Goal: Transaction & Acquisition: Purchase product/service

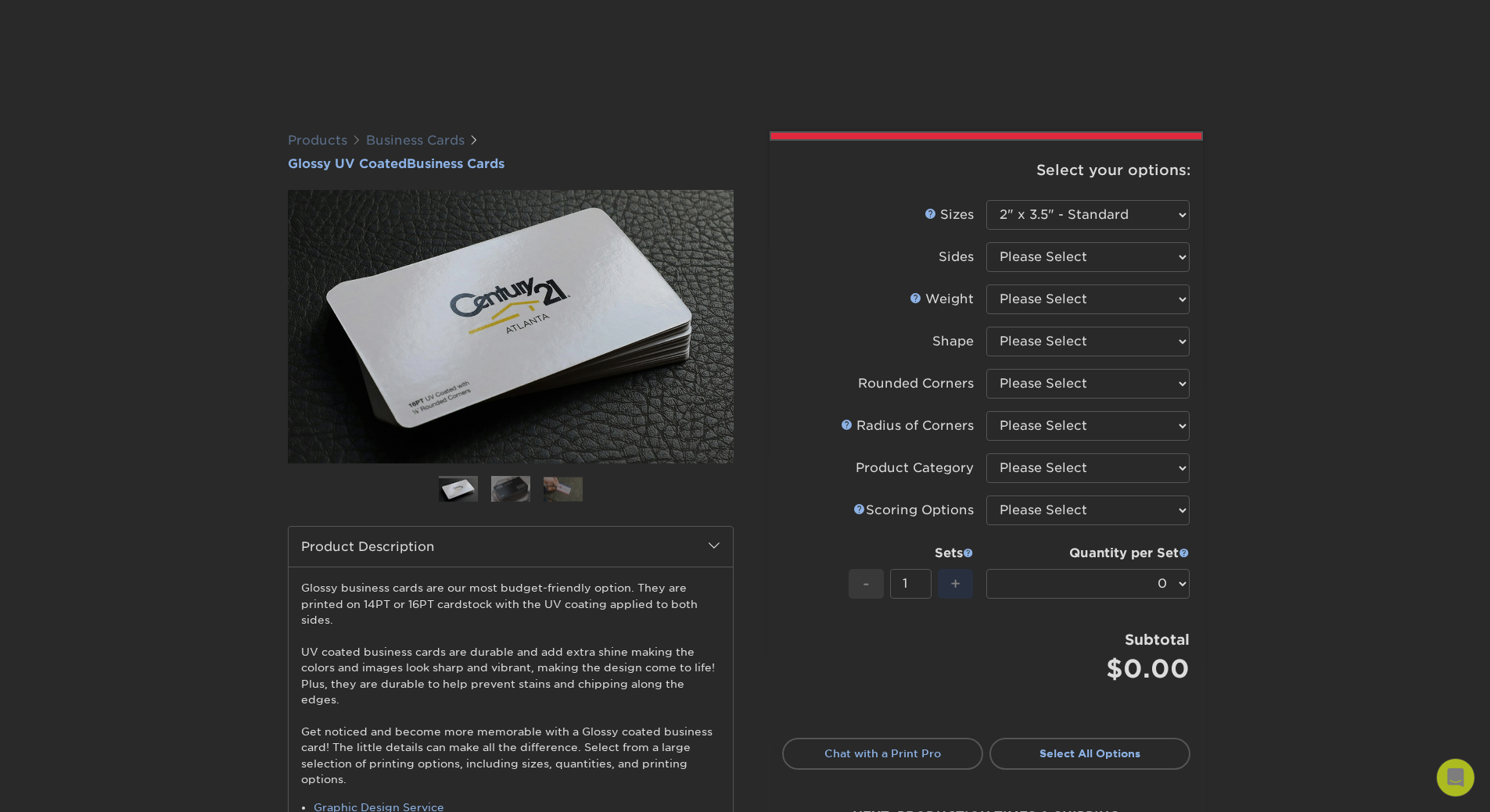
select select "2.00x3.50"
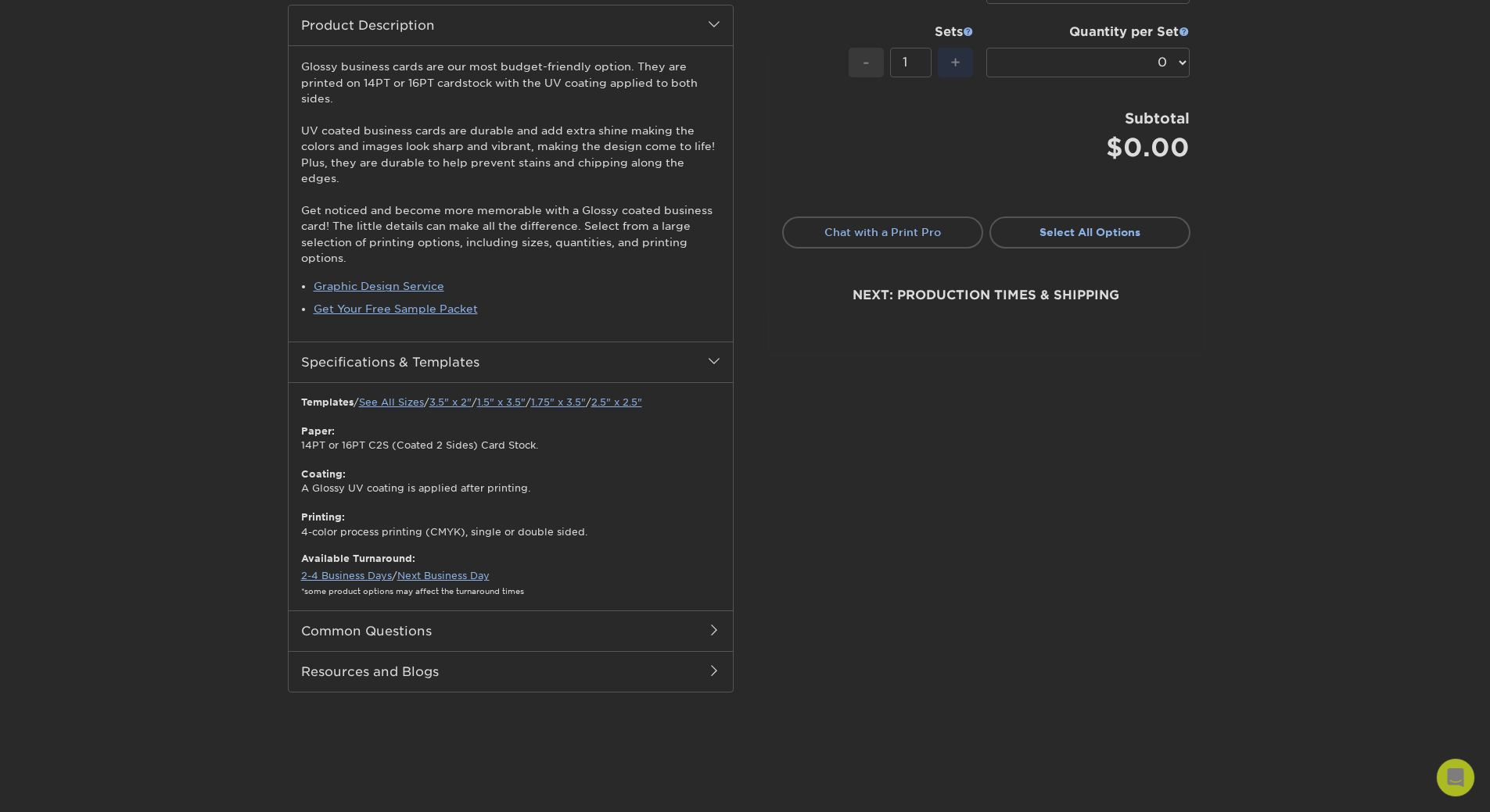
scroll to position [130, 0]
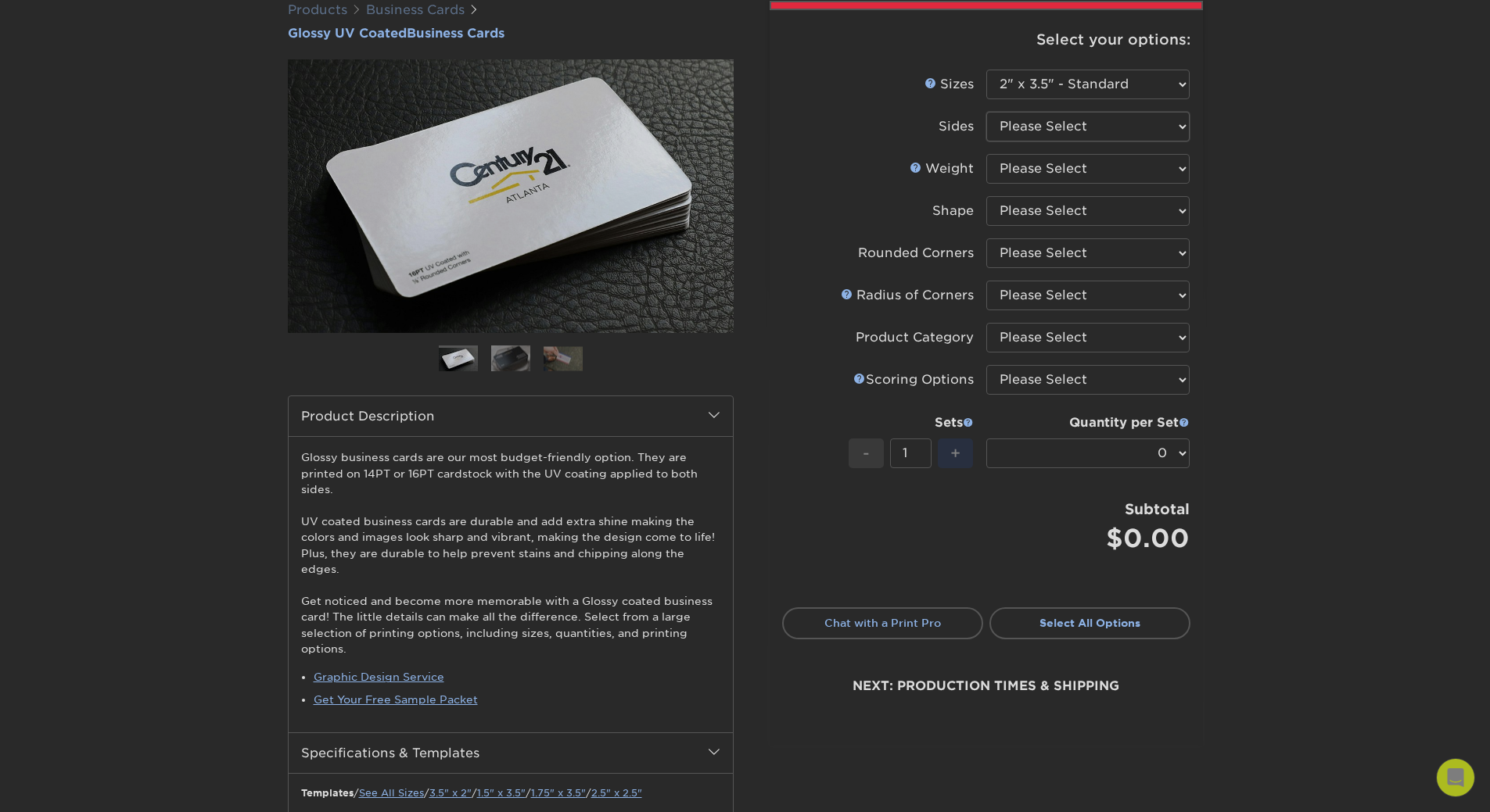
click at [1101, 118] on select "Please Select Print Both Sides Print Front Only" at bounding box center [1089, 127] width 204 height 29
select select "13abbda7-1d64-4f25-8bb2-c179b224825d"
click at [987, 112] on select "Please Select Print Both Sides Print Front Only" at bounding box center [1089, 127] width 204 height 29
click at [1017, 176] on select "Please Select 16PT 14PT" at bounding box center [1089, 169] width 204 height 29
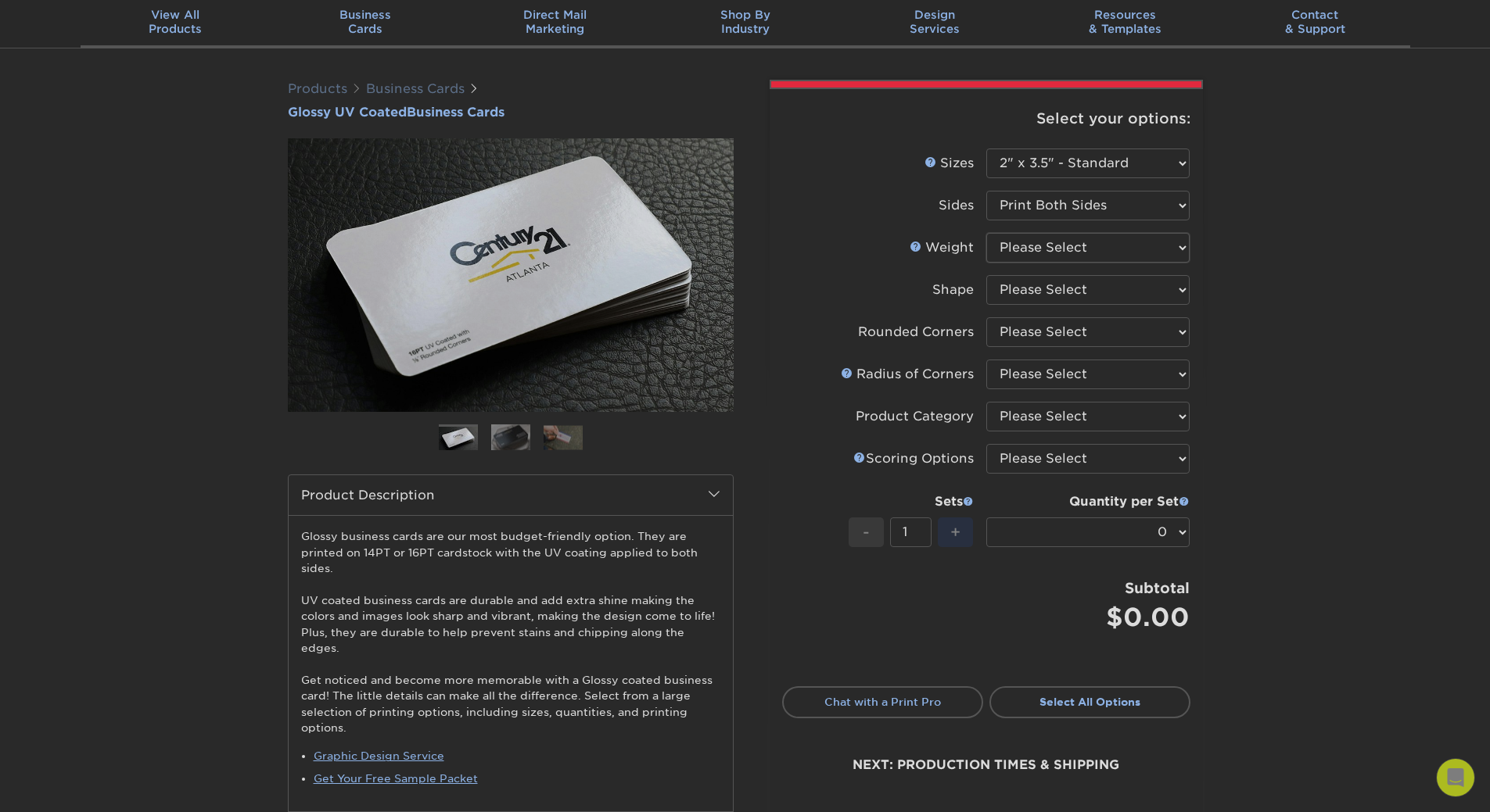
scroll to position [0, 0]
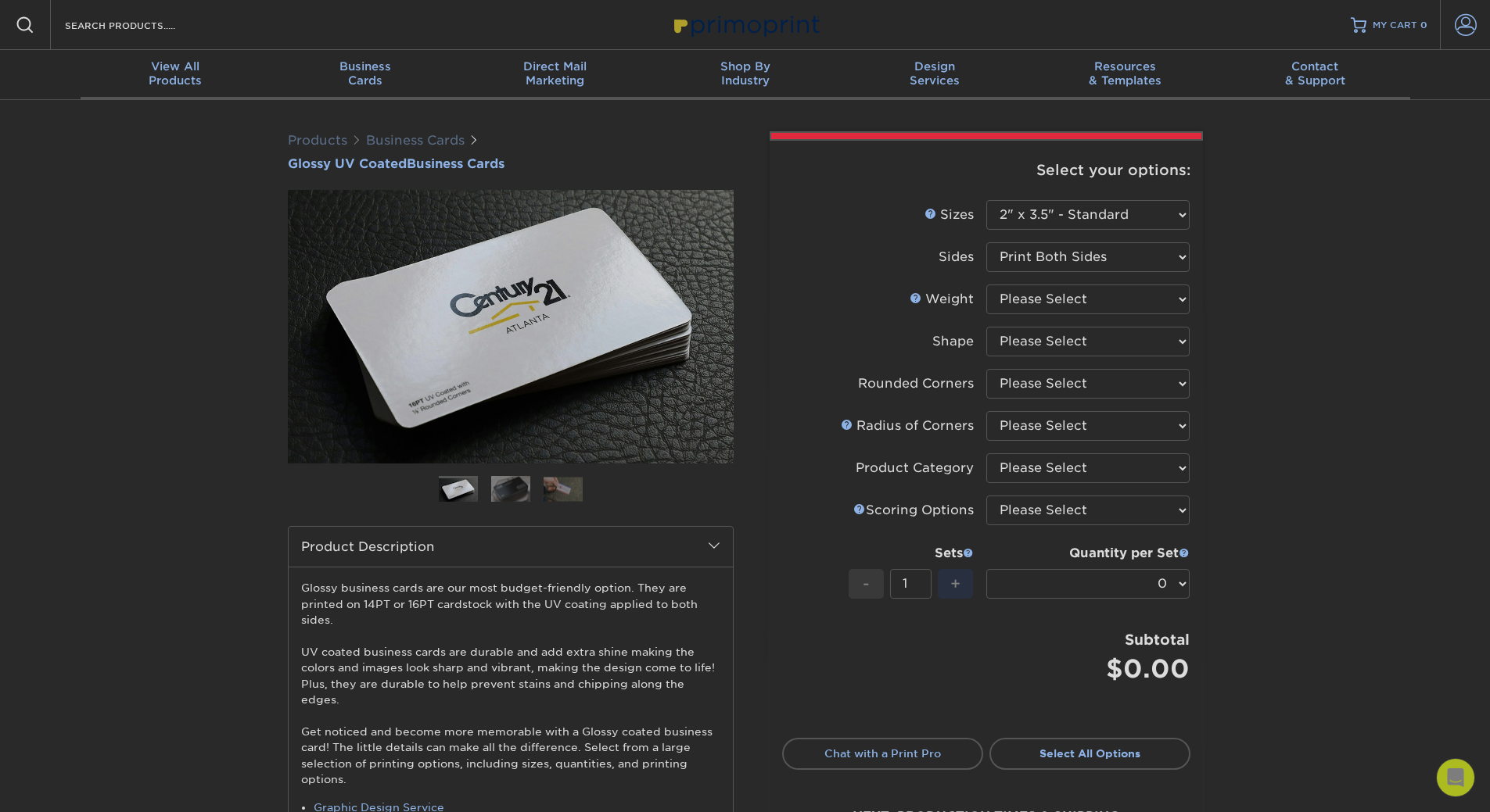
click at [1466, 20] on span at bounding box center [1466, 25] width 22 height 22
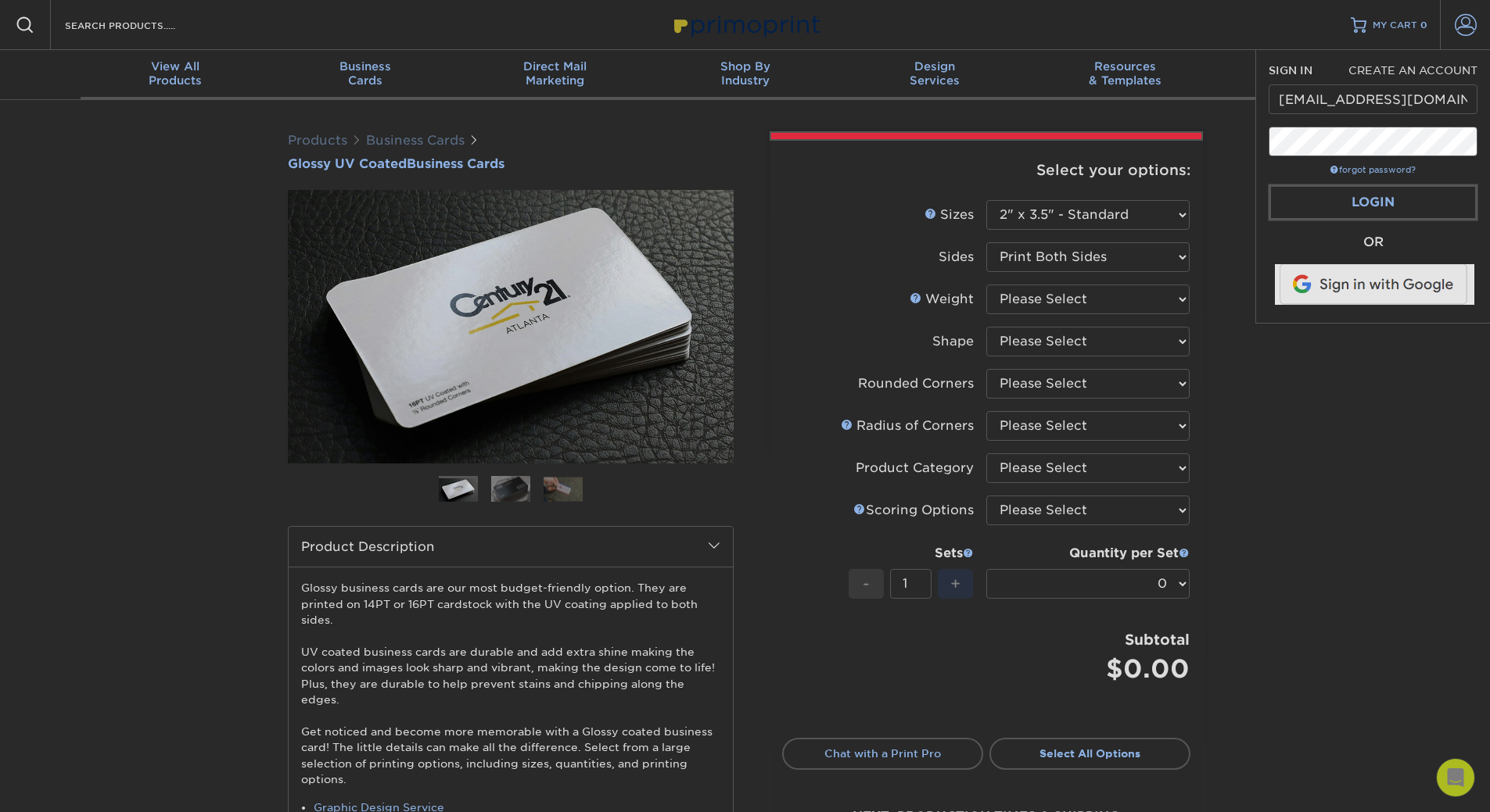
click at [1369, 197] on link "Login" at bounding box center [1373, 202] width 209 height 36
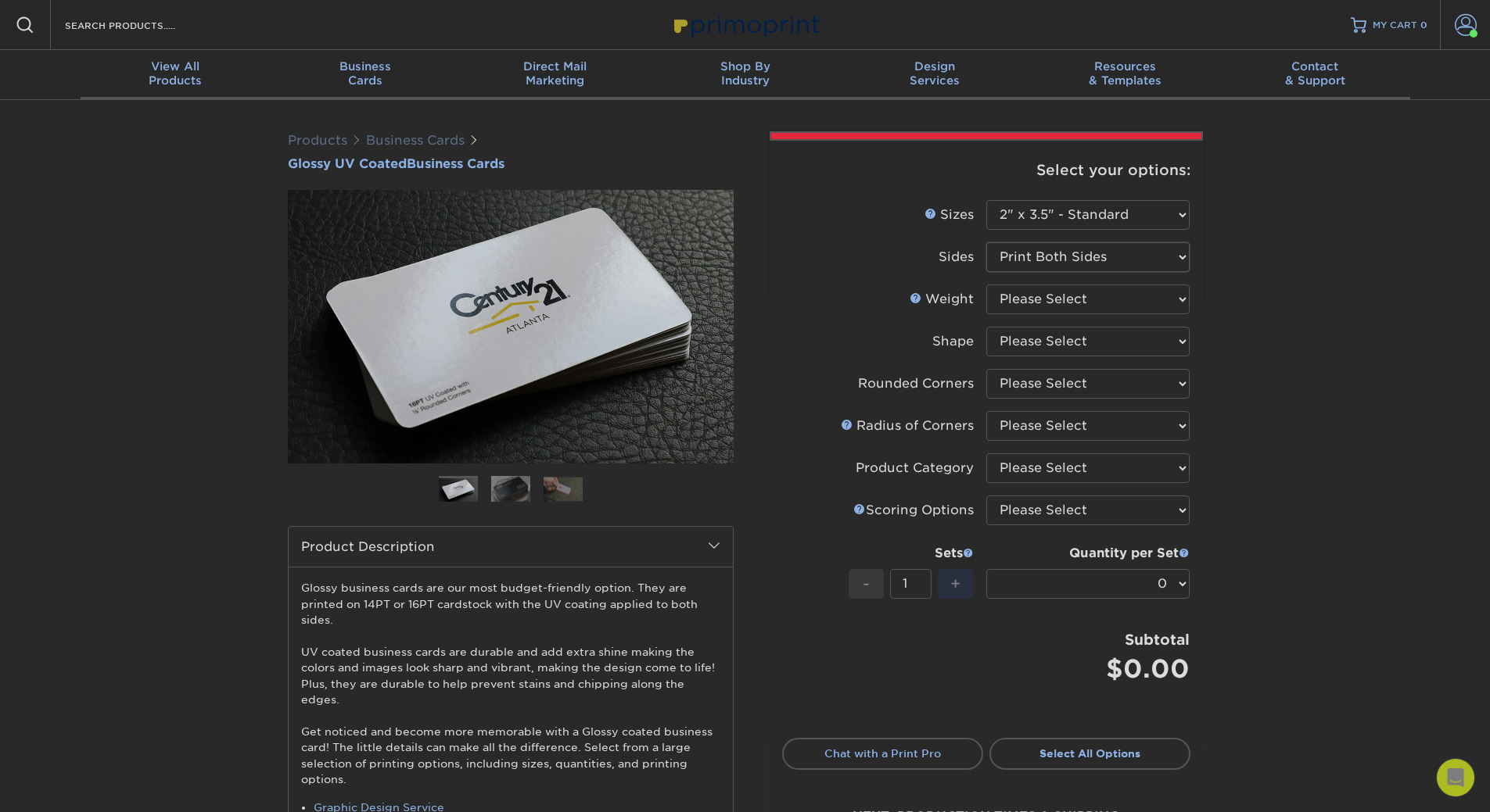
click at [1039, 267] on select "Please Select Print Both Sides Print Front Only" at bounding box center [1089, 257] width 204 height 29
click at [987, 242] on select "Please Select Print Both Sides Print Front Only" at bounding box center [1089, 257] width 204 height 29
click at [1053, 303] on select "Please Select 16PT 14PT" at bounding box center [1089, 299] width 204 height 29
select select "16PT"
click at [987, 284] on select "Please Select 16PT 14PT" at bounding box center [1089, 299] width 204 height 29
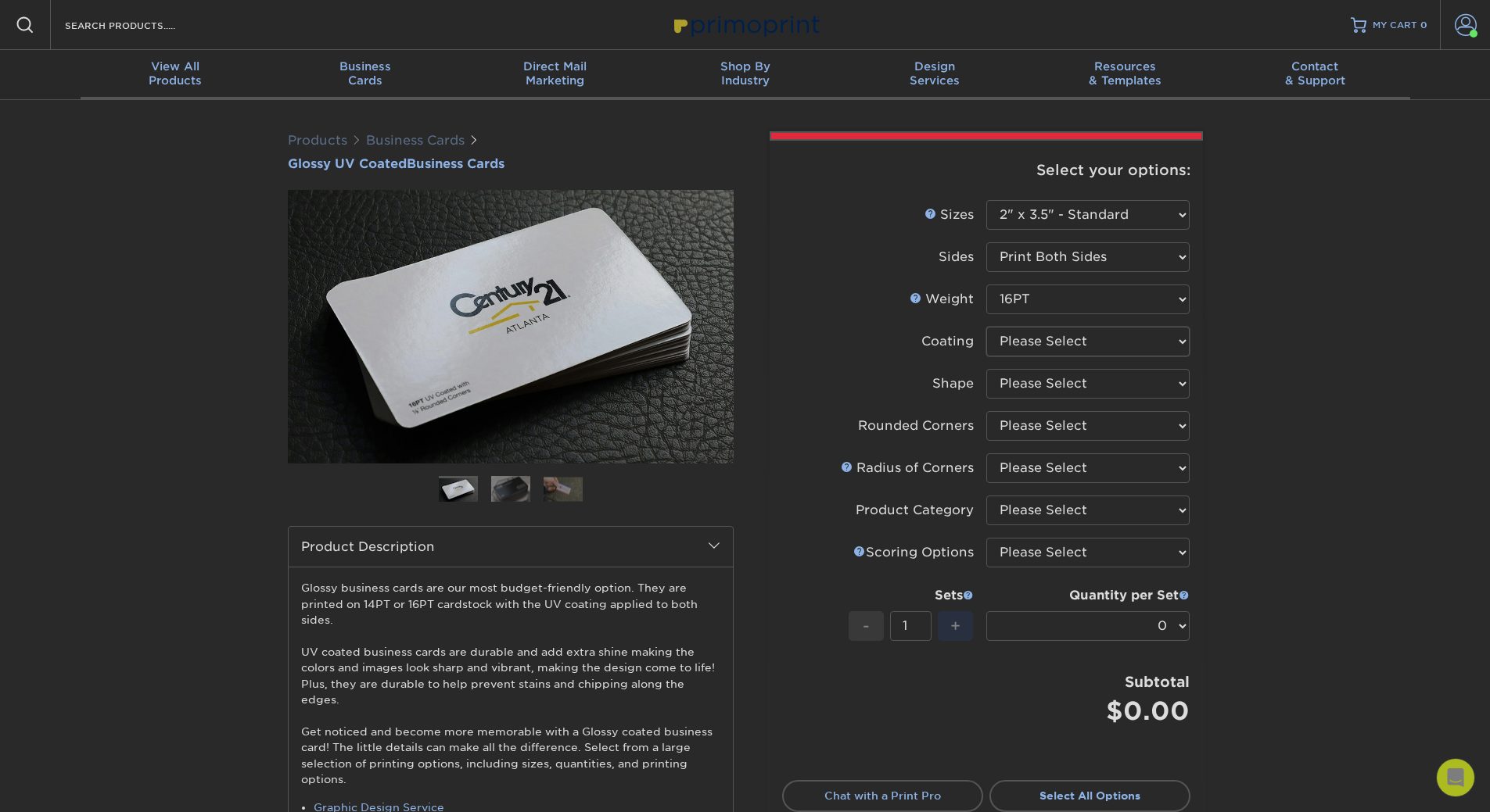
click at [1039, 341] on select at bounding box center [1089, 341] width 204 height 29
click at [987, 327] on select at bounding box center [1089, 341] width 204 height 29
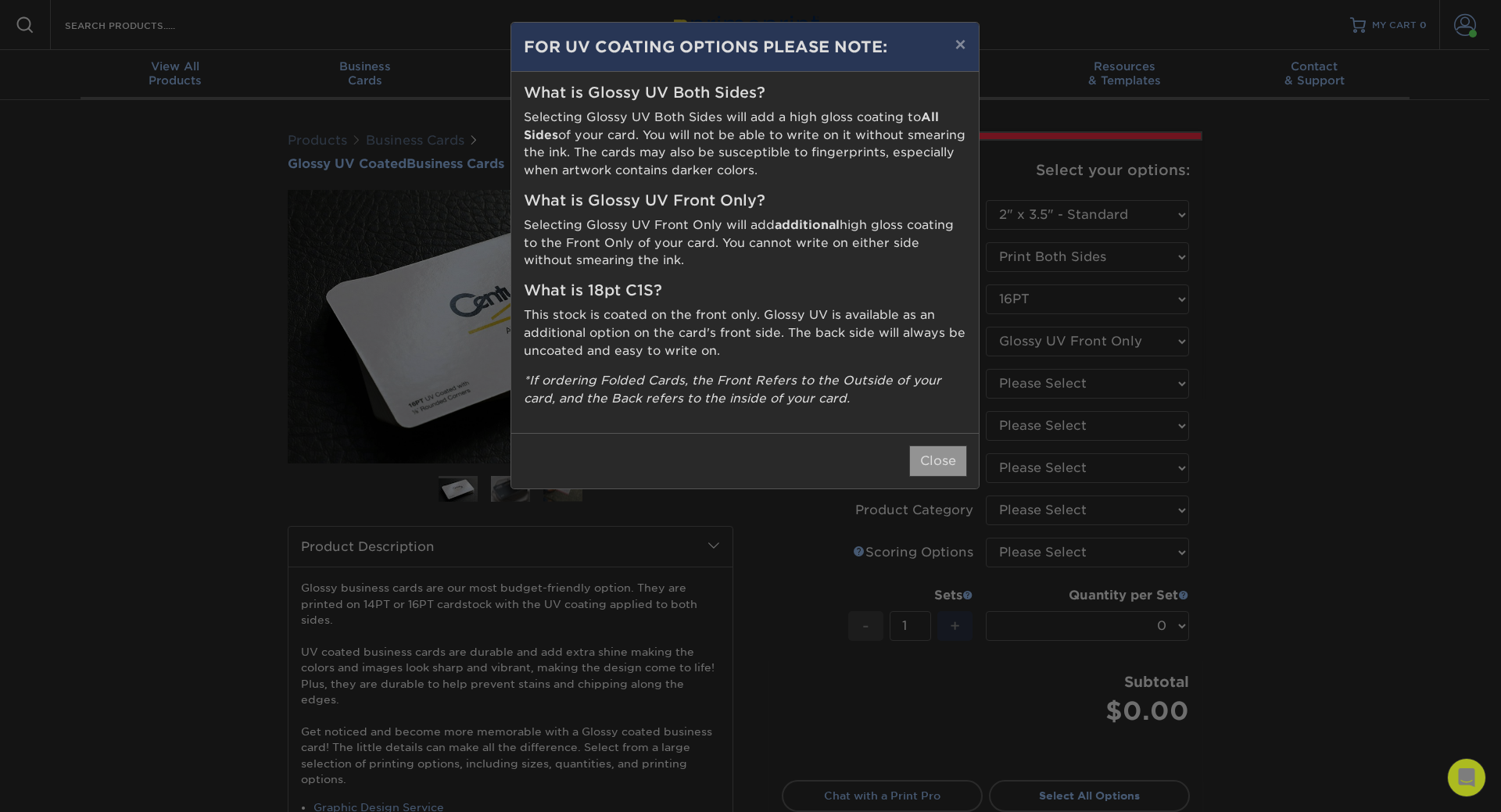
click at [928, 461] on button "Close" at bounding box center [938, 462] width 56 height 29
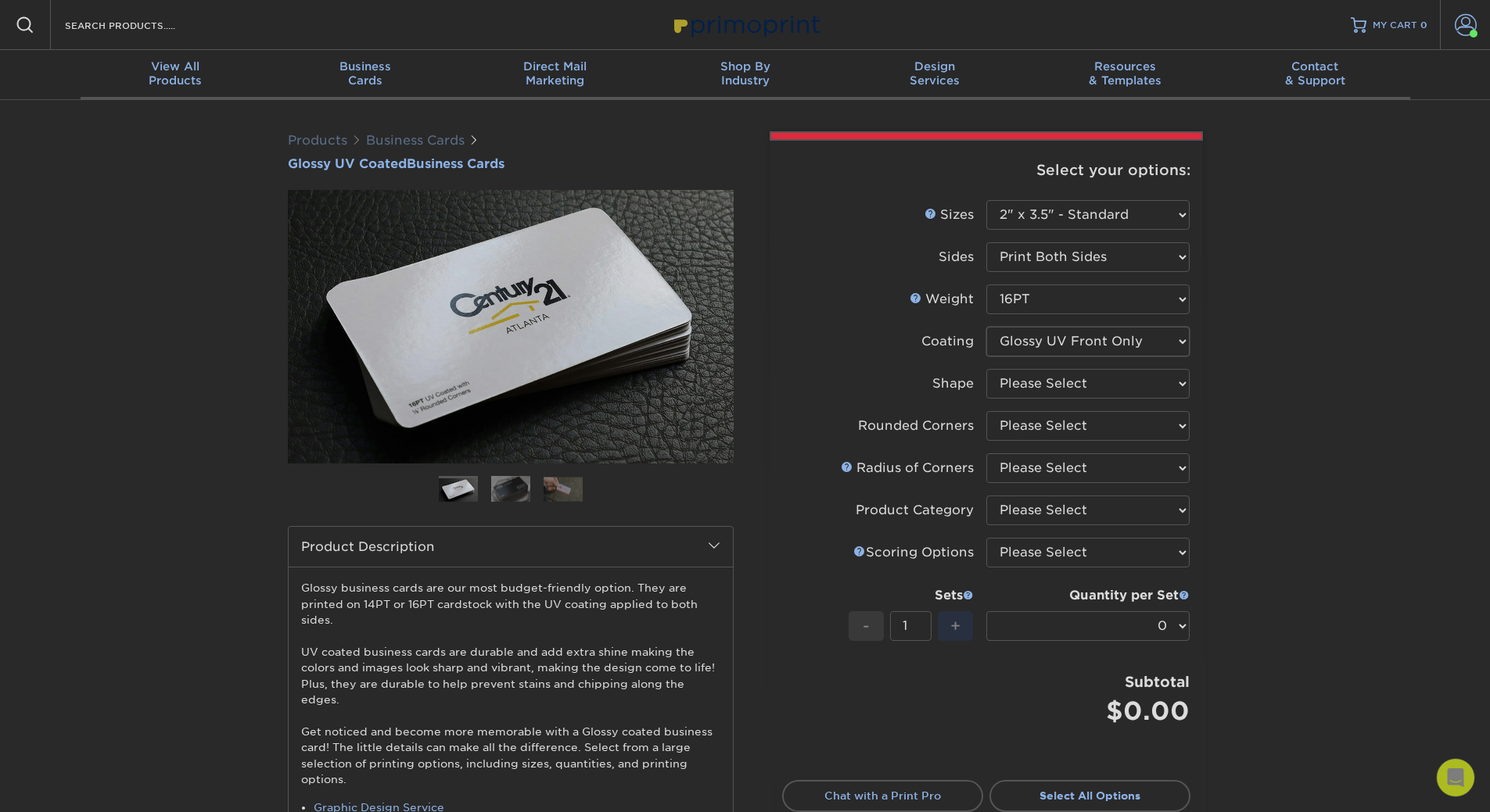
click at [1077, 347] on select at bounding box center [1089, 341] width 204 height 29
select select "ae367451-b2b8-45df-a344-0f05b6a12993"
click at [987, 327] on select at bounding box center [1089, 341] width 204 height 29
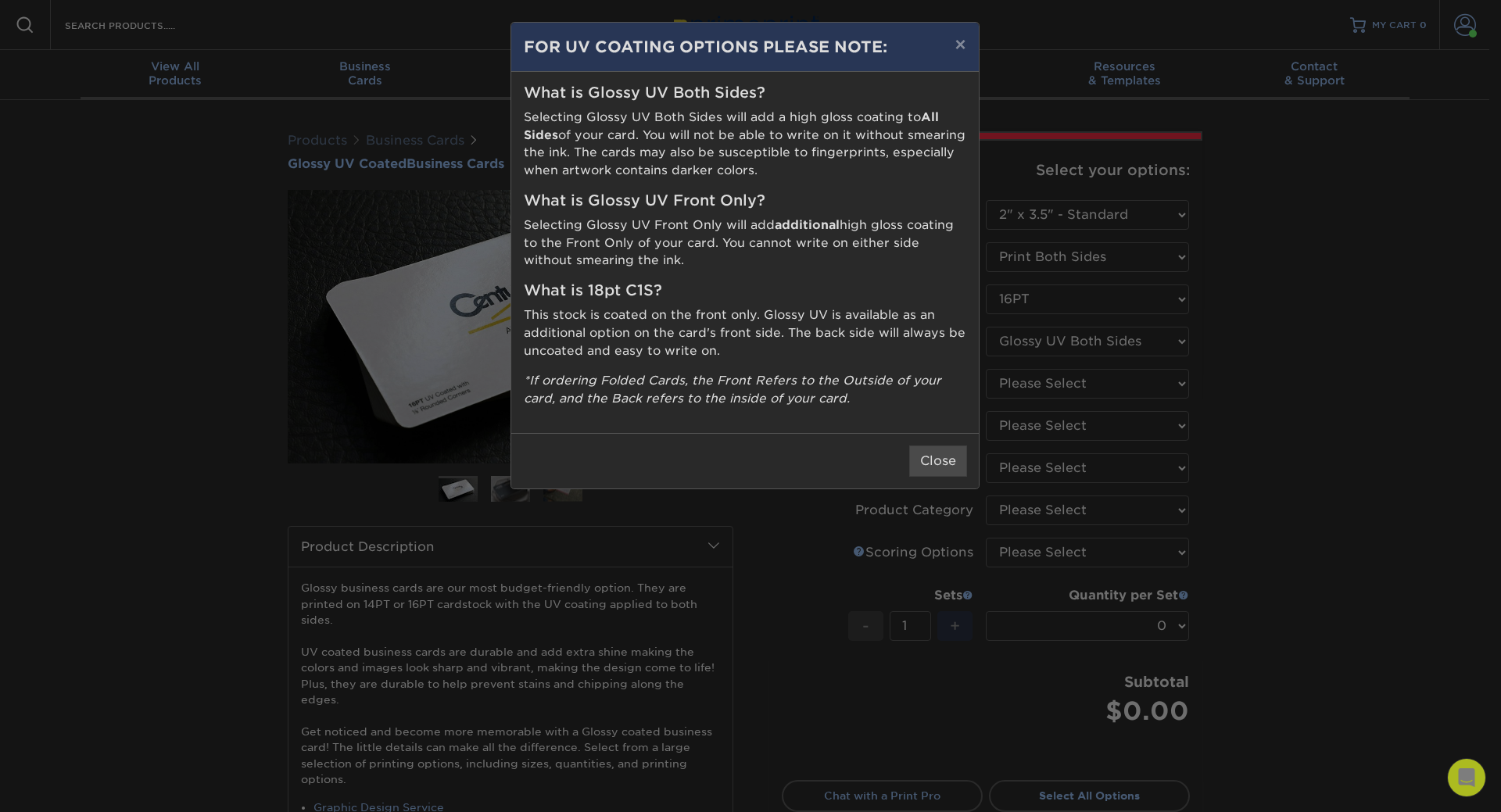
click at [938, 449] on button "Close" at bounding box center [938, 462] width 56 height 29
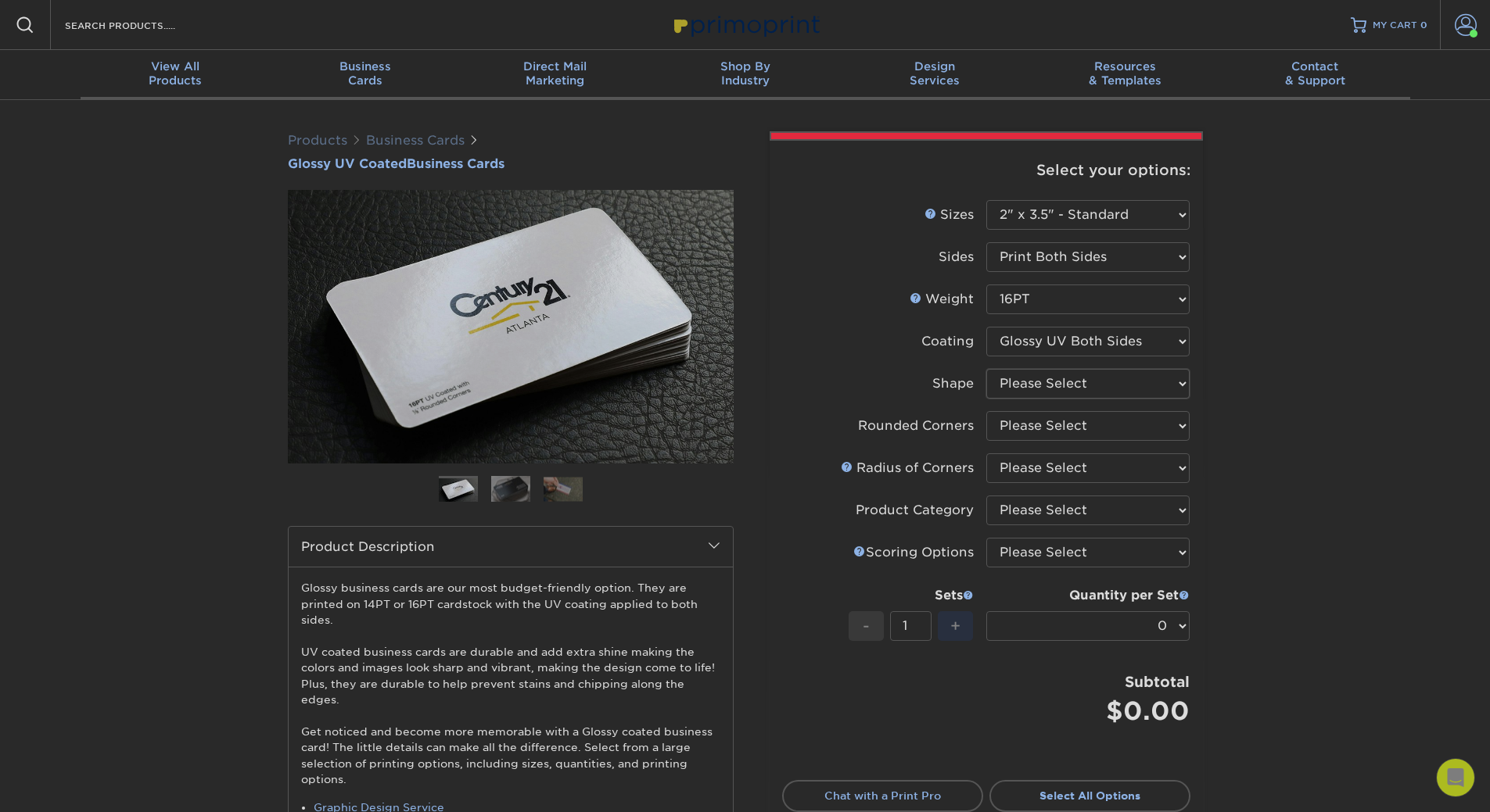
click at [1063, 383] on select "Please Select Standard Oval" at bounding box center [1089, 384] width 204 height 29
select select "standard"
click at [987, 369] on select "Please Select Standard Oval" at bounding box center [1089, 384] width 204 height 29
click at [1049, 423] on select "Please Select Yes - Round 2 Corners Yes - Round 4 Corners No" at bounding box center [1089, 426] width 204 height 29
select select "0"
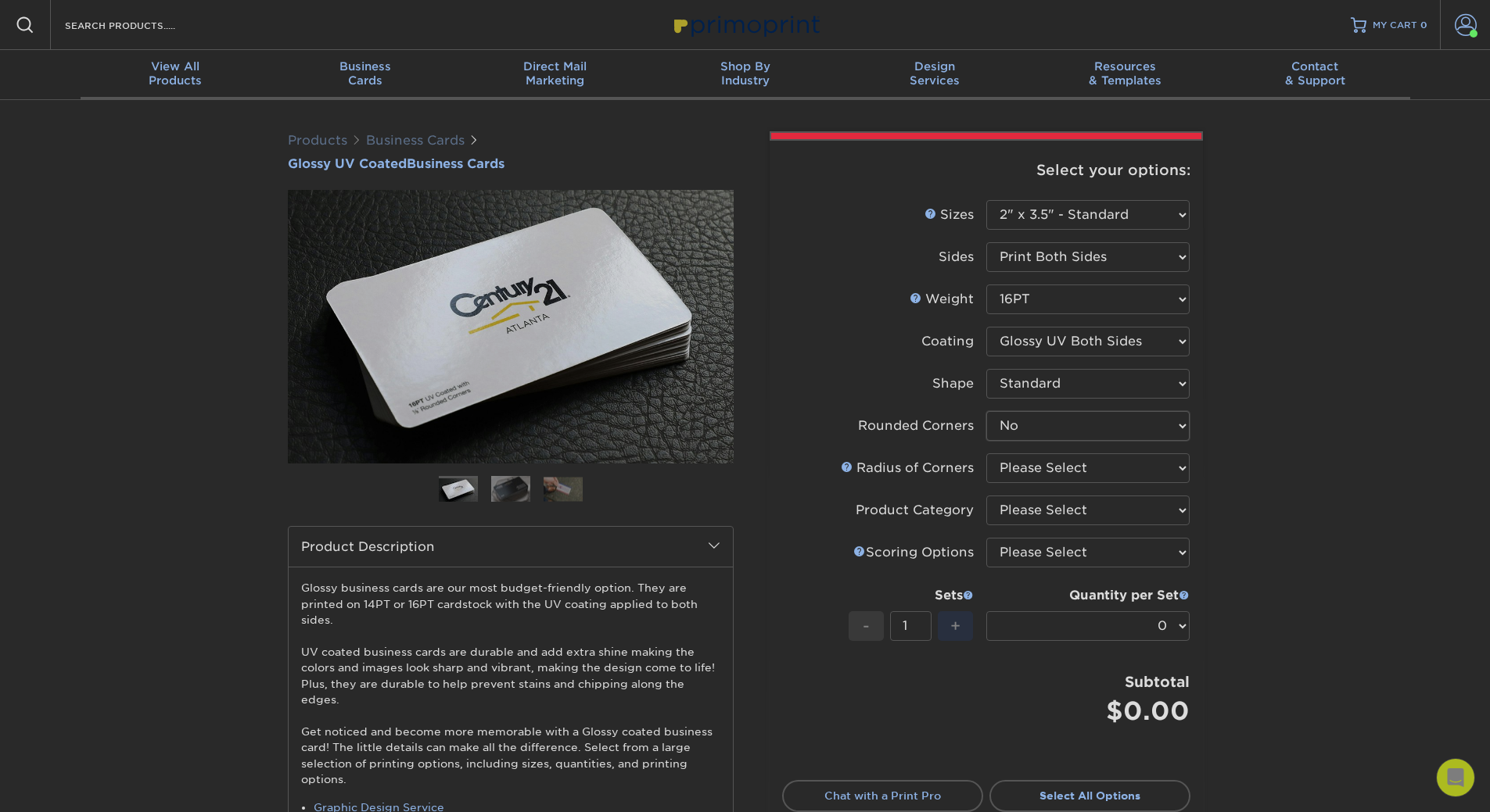
click at [987, 411] on select "Please Select Yes - Round 2 Corners Yes - Round 4 Corners No" at bounding box center [1089, 426] width 204 height 29
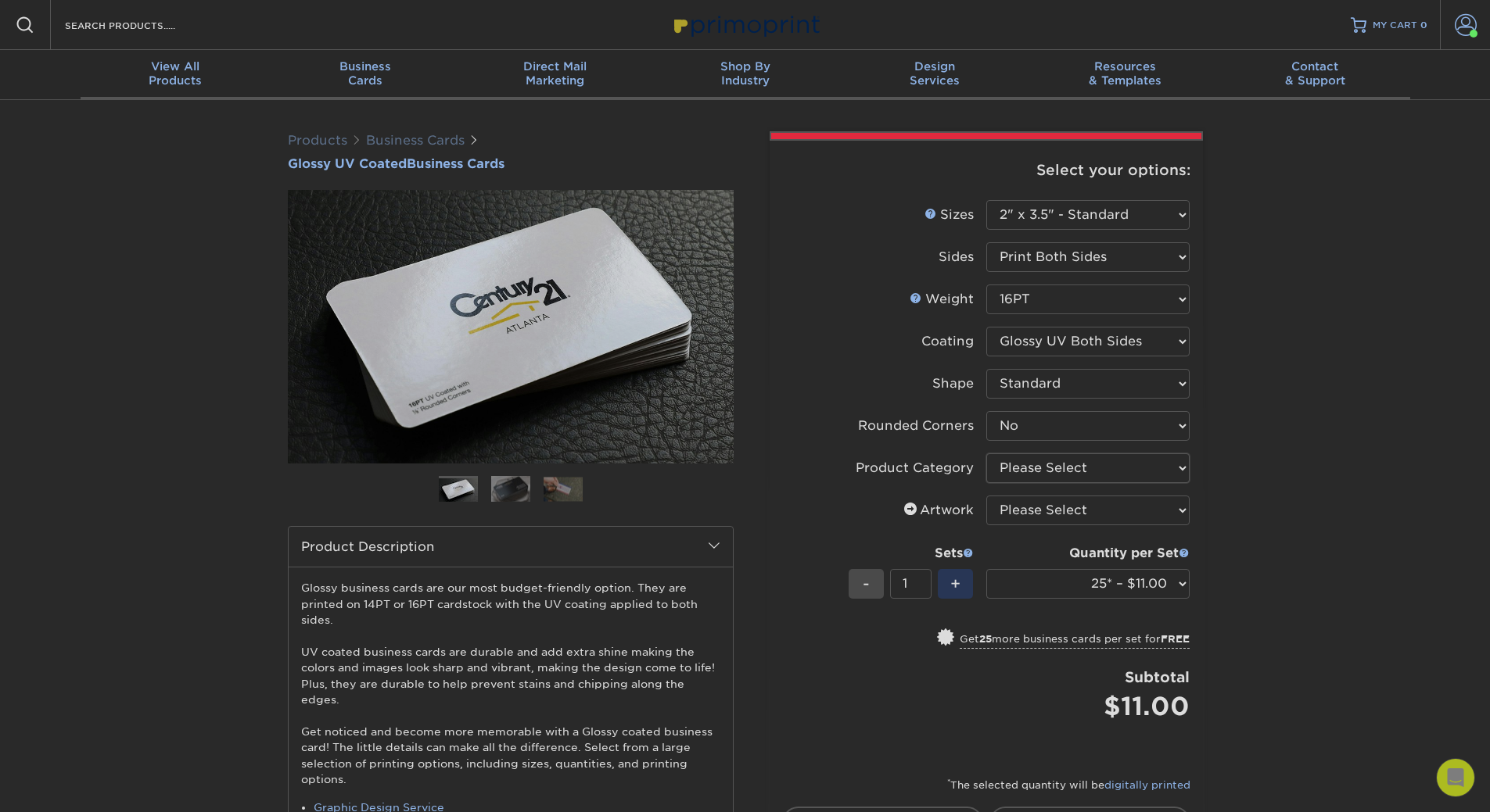
click at [1071, 469] on select "Please Select Business Cards" at bounding box center [1089, 468] width 204 height 29
select select "3b5148f1-0588-4f88-a218-97bcfdce65c1"
click at [987, 453] on select "Please Select Business Cards" at bounding box center [1089, 468] width 204 height 29
click at [1047, 518] on select "Please Select I will upload files I need a design - $100" at bounding box center [1089, 510] width 204 height 29
select select "upload"
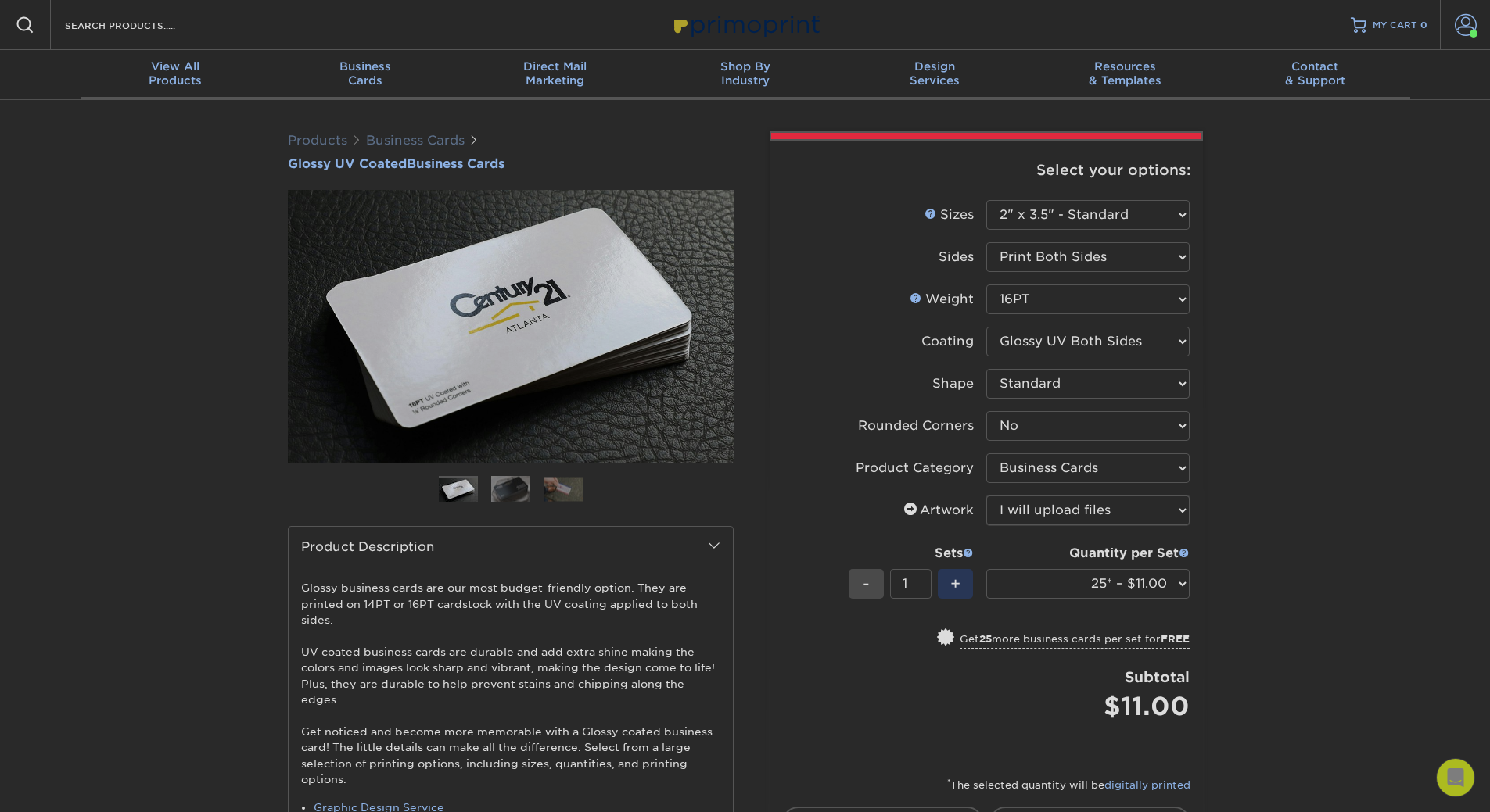
click at [987, 495] on select "Please Select I will upload files I need a design - $100" at bounding box center [1089, 510] width 204 height 29
click at [1095, 581] on select "25* – $11.00 50* – $11.00 100* – $11.00 250* – $20.00 500 – $39.00 1000 – $49.0…" at bounding box center [1089, 584] width 204 height 29
select select "1000 – $49.00"
click at [987, 569] on select "25* – $11.00 50* – $11.00 100* – $11.00 250* – $20.00 500 – $39.00 1000 – $49.0…" at bounding box center [1089, 584] width 204 height 29
drag, startPoint x: 1316, startPoint y: 540, endPoint x: 1319, endPoint y: 549, distance: 9.5
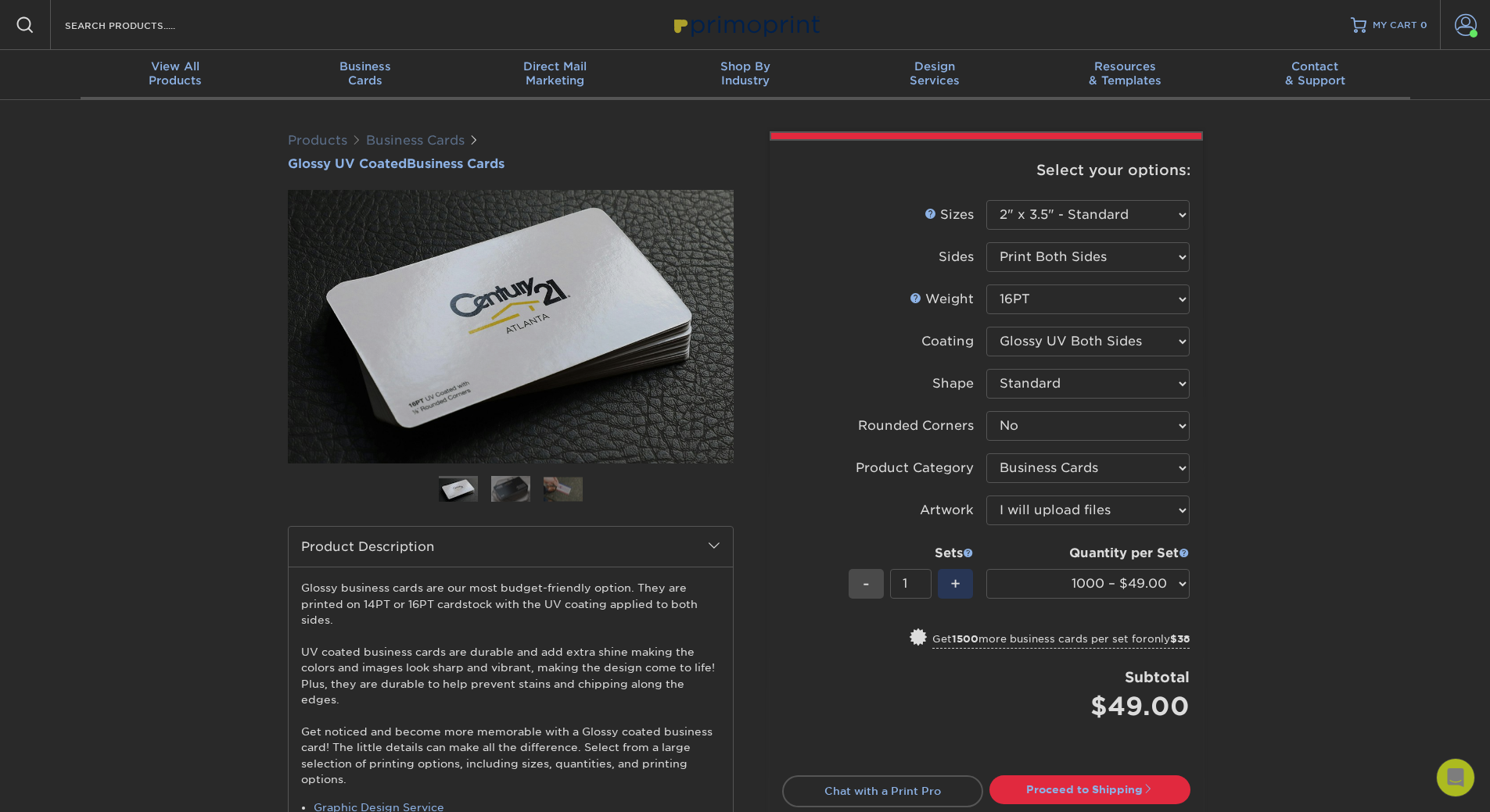
click at [1316, 541] on div "Products Business Cards Glossy UV Coated Business Cards Previous Next" at bounding box center [745, 688] width 1490 height 1176
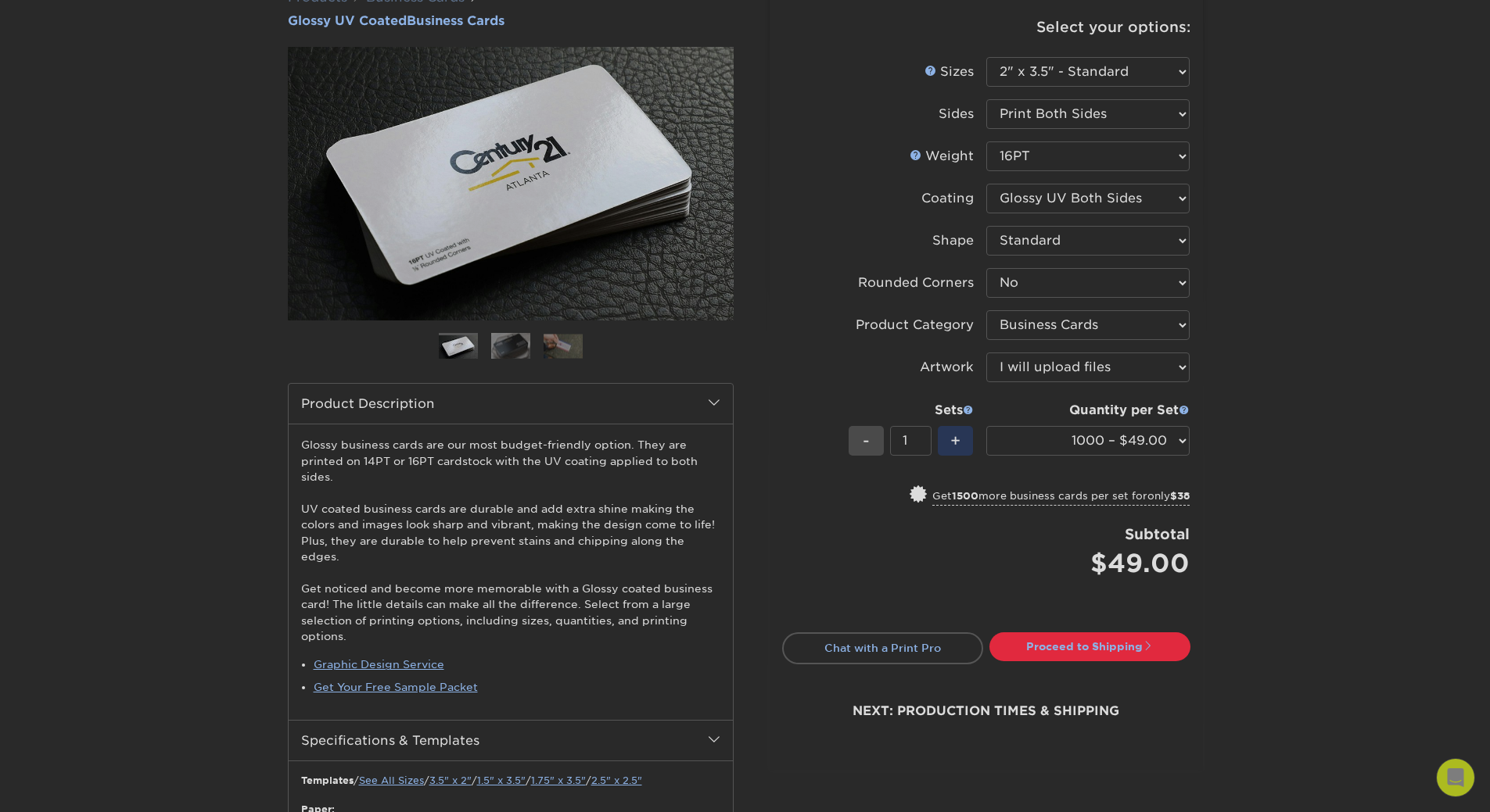
scroll to position [261, 0]
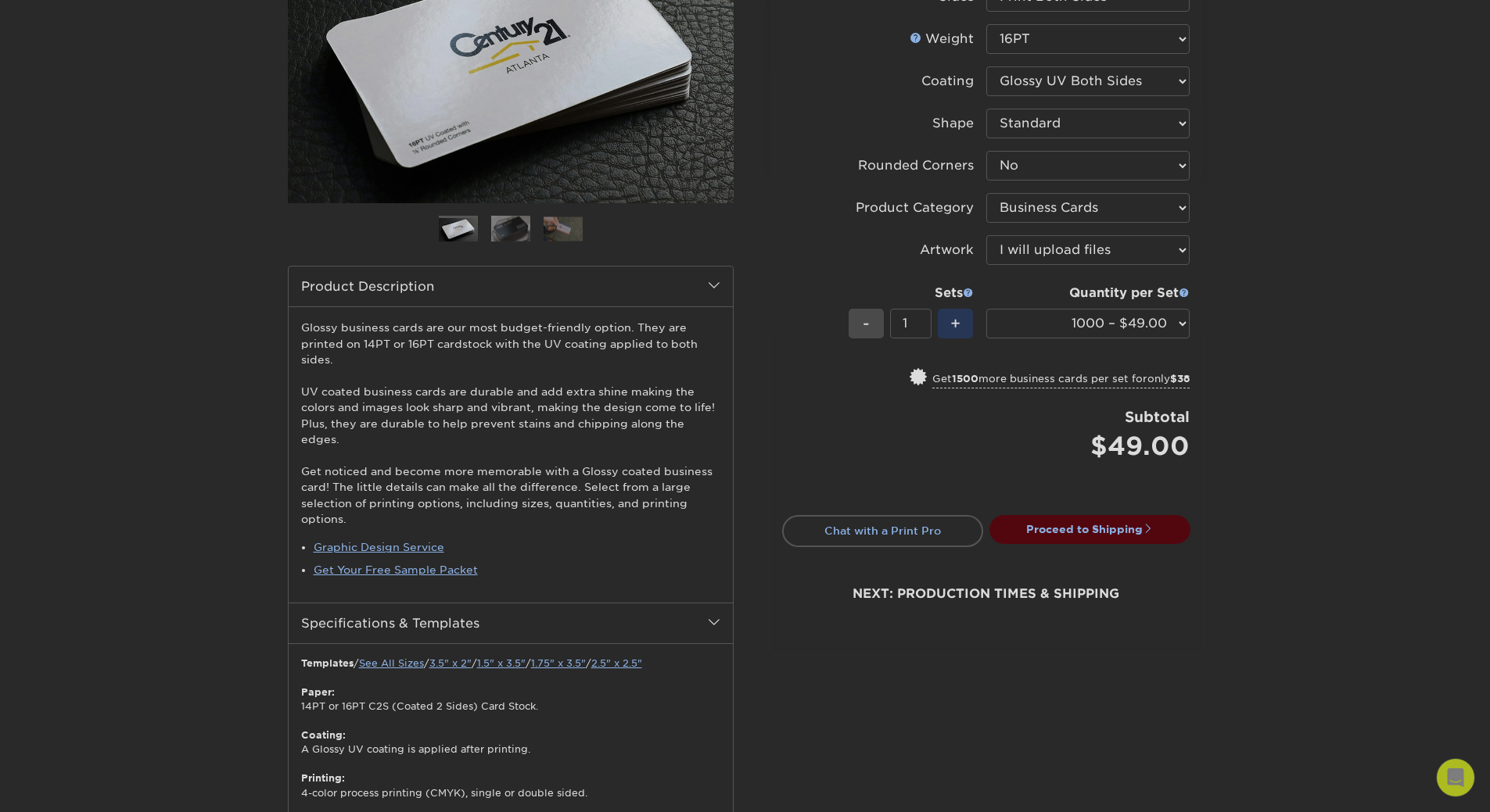
click at [1089, 519] on link "Proceed to Shipping" at bounding box center [1090, 529] width 201 height 28
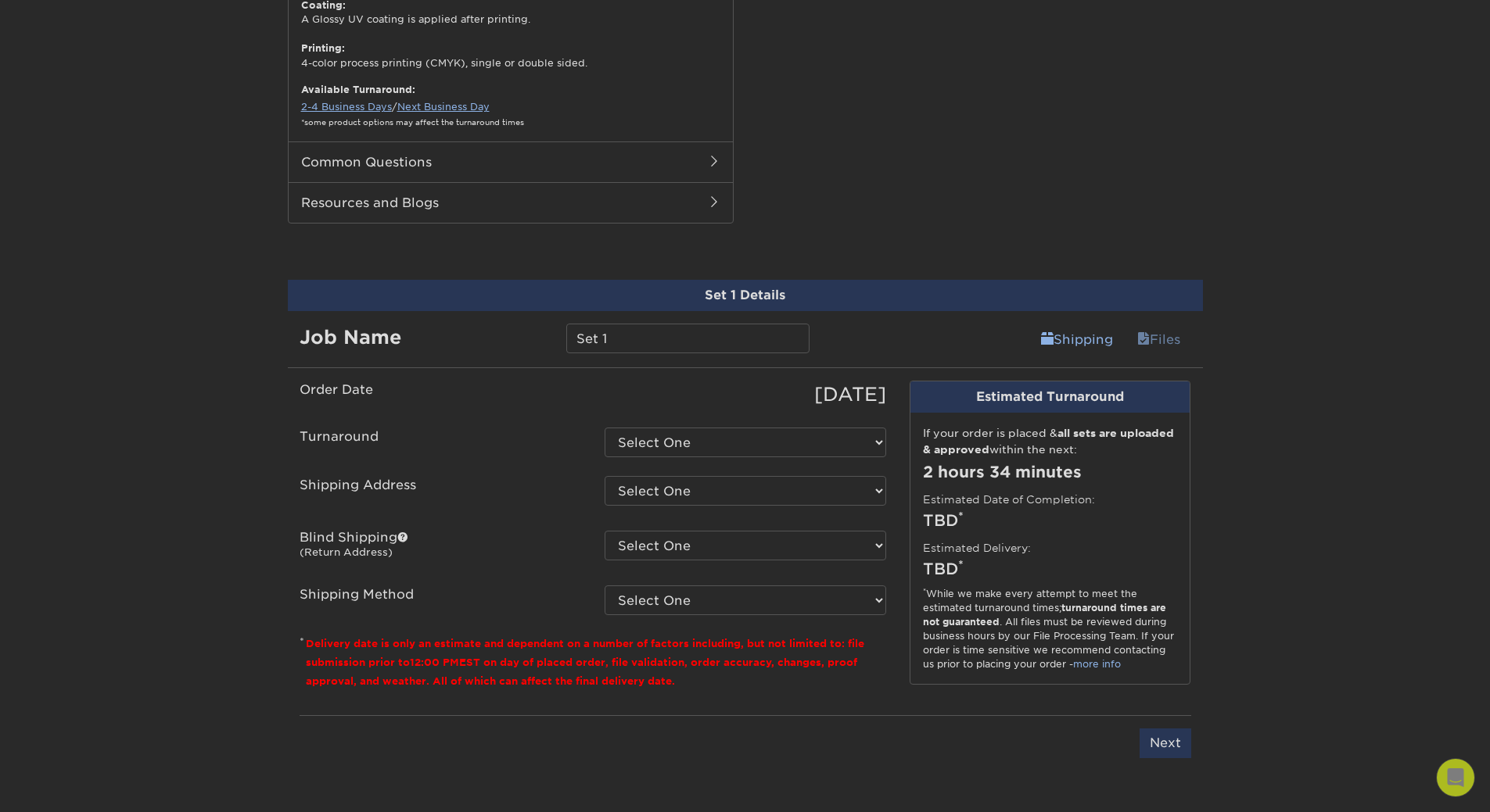
scroll to position [1122, 0]
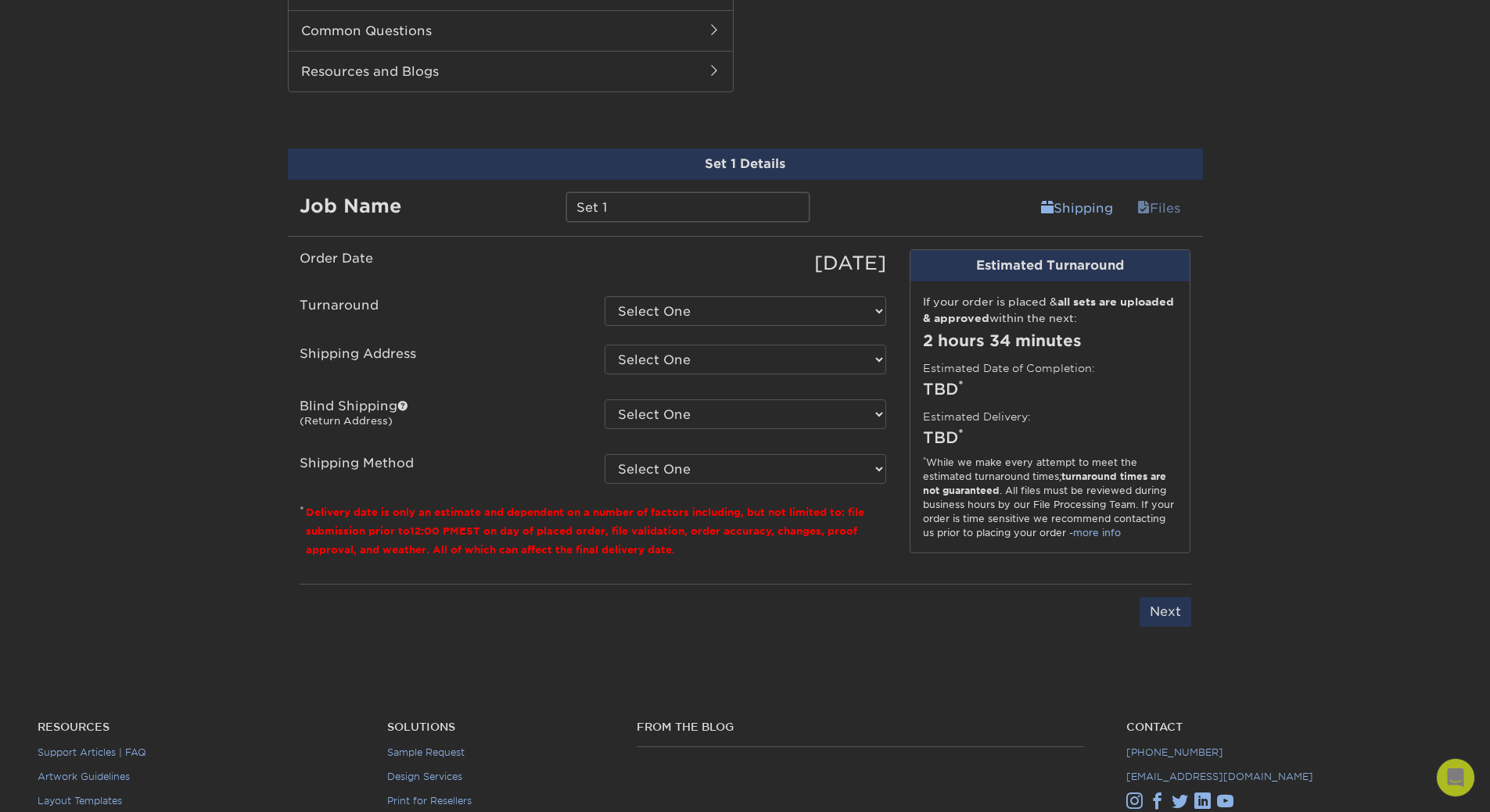
drag, startPoint x: 616, startPoint y: 198, endPoint x: 507, endPoint y: 193, distance: 109.1
click at [510, 200] on div "Job Name Set 1" at bounding box center [555, 207] width 533 height 29
type input "EXP - L.Eisert"
click at [633, 296] on select "Select One 2-4 Business Days 2 Day Next Business Day" at bounding box center [745, 311] width 282 height 29
click at [605, 296] on select "Select One 2-4 Business Days 2 Day Next Business Day" at bounding box center [745, 311] width 282 height 29
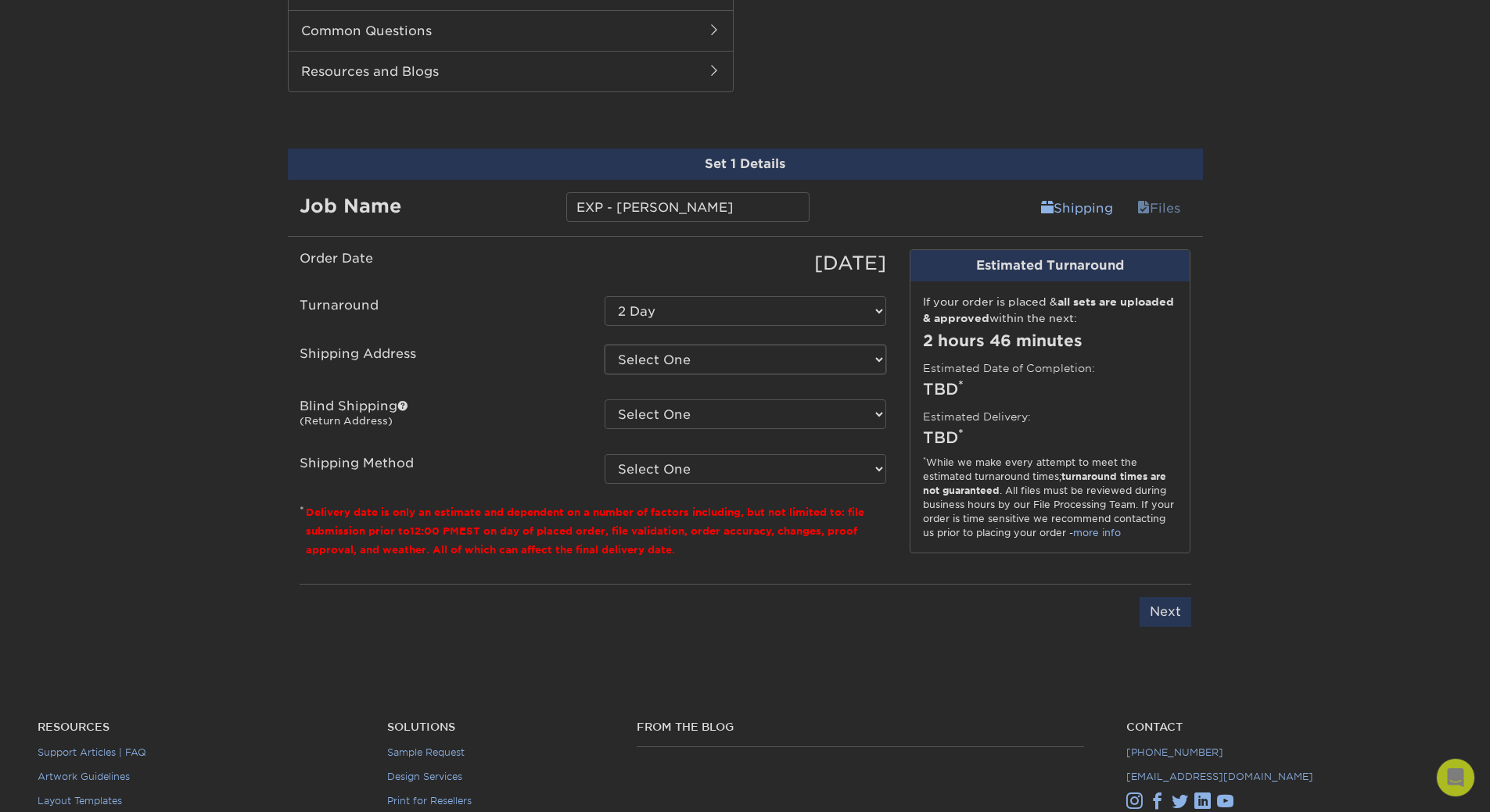
click at [644, 345] on select "Select One 878 OBERTING RD, GREENDALE, IN 9445 N 900 E, KENDALLVILLE, IN 410 W …" at bounding box center [745, 360] width 282 height 29
click at [627, 299] on select "Select One 2-4 Business Days 2 Day Next Business Day" at bounding box center [745, 311] width 282 height 29
select select "a4b988fe-bf75-4c9d-ab09-3724192d9116"
click at [605, 296] on select "Select One 2-4 Business Days 2 Day Next Business Day" at bounding box center [745, 311] width 282 height 29
click at [709, 296] on select "Select One 2-4 Business Days 2 Day Next Business Day" at bounding box center [745, 311] width 282 height 29
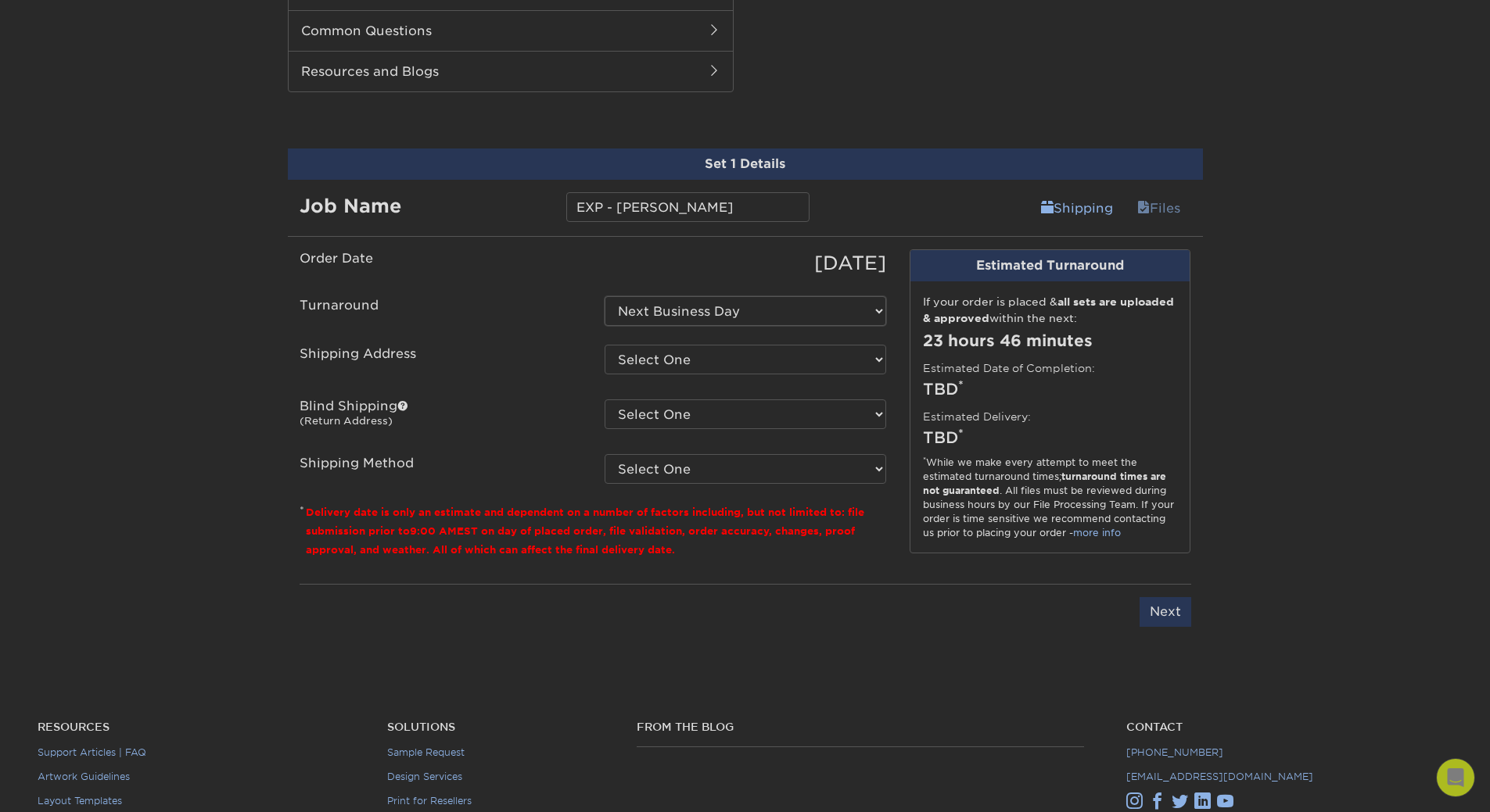
click at [605, 296] on select "Select One 2-4 Business Days 2 Day Next Business Day" at bounding box center [745, 311] width 282 height 29
click at [644, 349] on select "Select One 878 OBERTING RD, GREENDALE, IN 9445 N 900 E, KENDALLVILLE, IN 410 W …" at bounding box center [745, 360] width 282 height 29
click at [685, 345] on select "Select One 878 OBERTING RD, GREENDALE, IN 9445 N 900 E, KENDALLVILLE, IN 410 W …" at bounding box center [745, 360] width 282 height 29
click at [684, 345] on select "Select One 878 OBERTING RD, GREENDALE, IN 9445 N 900 E, KENDALLVILLE, IN 410 W …" at bounding box center [745, 360] width 282 height 29
select select "218452"
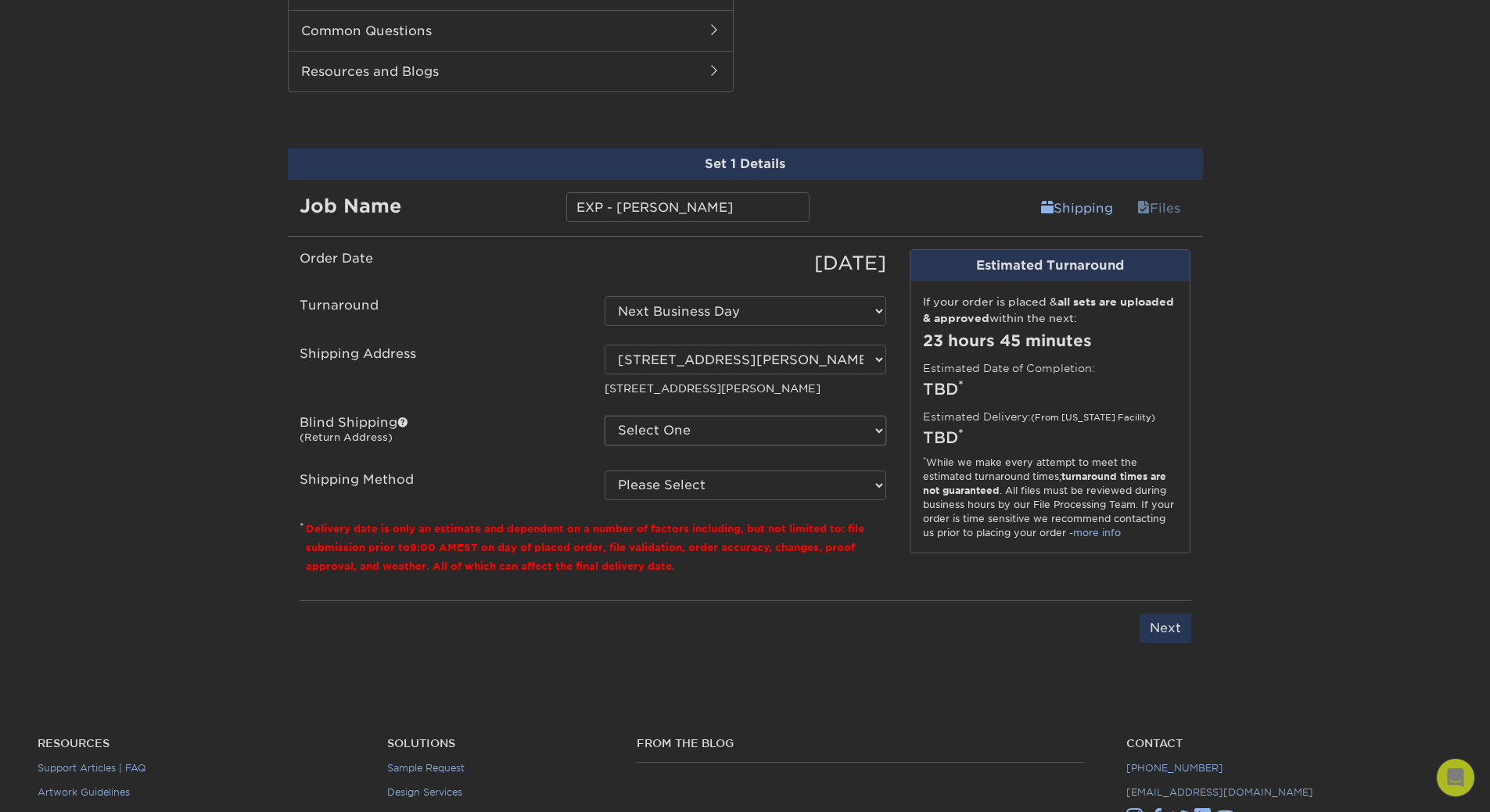
click at [664, 417] on select "Select One 878 OBERTING RD, GREENDALE, IN 9445 N 900 E, KENDALLVILLE, IN 410 W …" at bounding box center [745, 430] width 282 height 29
click at [733, 427] on select "Select One 878 OBERTING RD, GREENDALE, IN 9445 N 900 E, KENDALLVILLE, IN 410 W …" at bounding box center [745, 430] width 282 height 29
select select "218452"
click at [605, 416] on select "Select One 878 OBERTING RD, GREENDALE, IN 9445 N 900 E, KENDALLVILLE, IN 410 W …" at bounding box center [745, 430] width 282 height 29
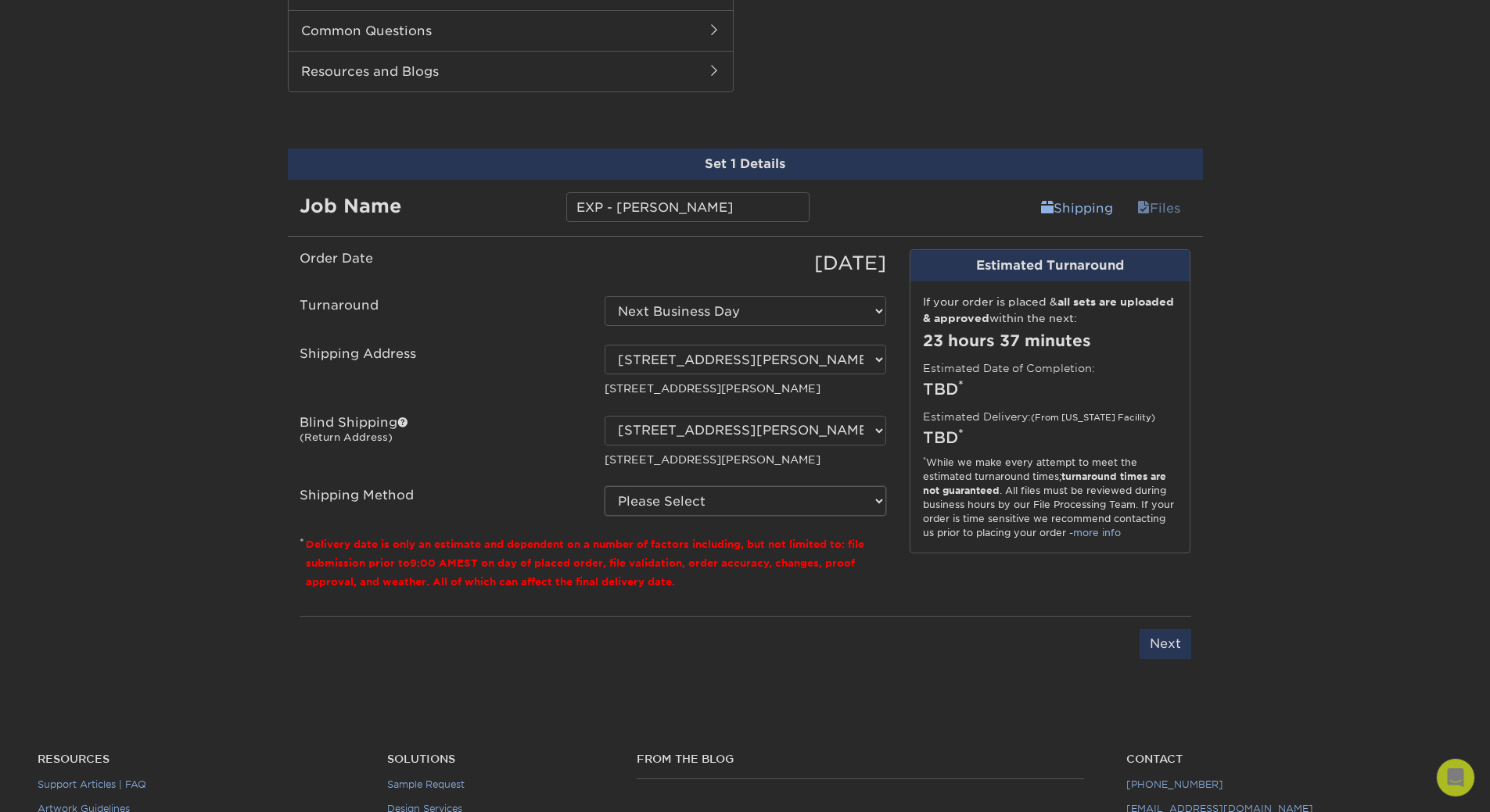
drag, startPoint x: 648, startPoint y: 484, endPoint x: 654, endPoint y: 500, distance: 17.1
click at [648, 486] on select "Please Select Ground Shipping (+$8.96) 3 Day Shipping Service (+$18.68) 2 Day A…" at bounding box center [745, 501] width 282 height 29
select select "03"
click at [605, 486] on select "Please Select Ground Shipping (+$8.96) 3 Day Shipping Service (+$18.68) 2 Day A…" at bounding box center [745, 501] width 282 height 29
click at [1169, 633] on input "Next" at bounding box center [1166, 644] width 51 height 29
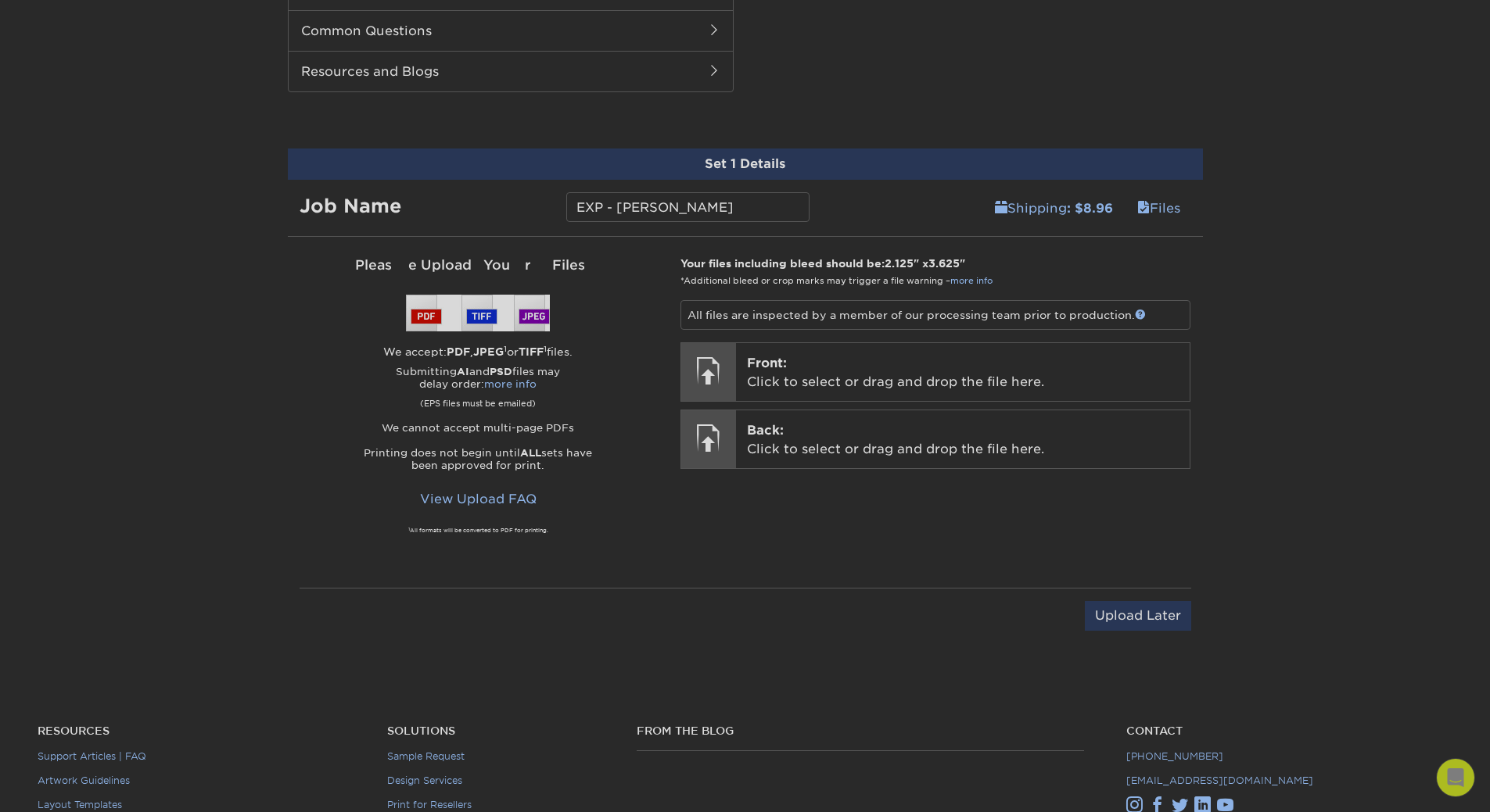
click at [762, 356] on p "Front: Click to select or drag and drop the file here." at bounding box center [963, 373] width 431 height 38
click at [806, 422] on p "Back: Click to select or drag and drop the file here." at bounding box center [963, 435] width 431 height 38
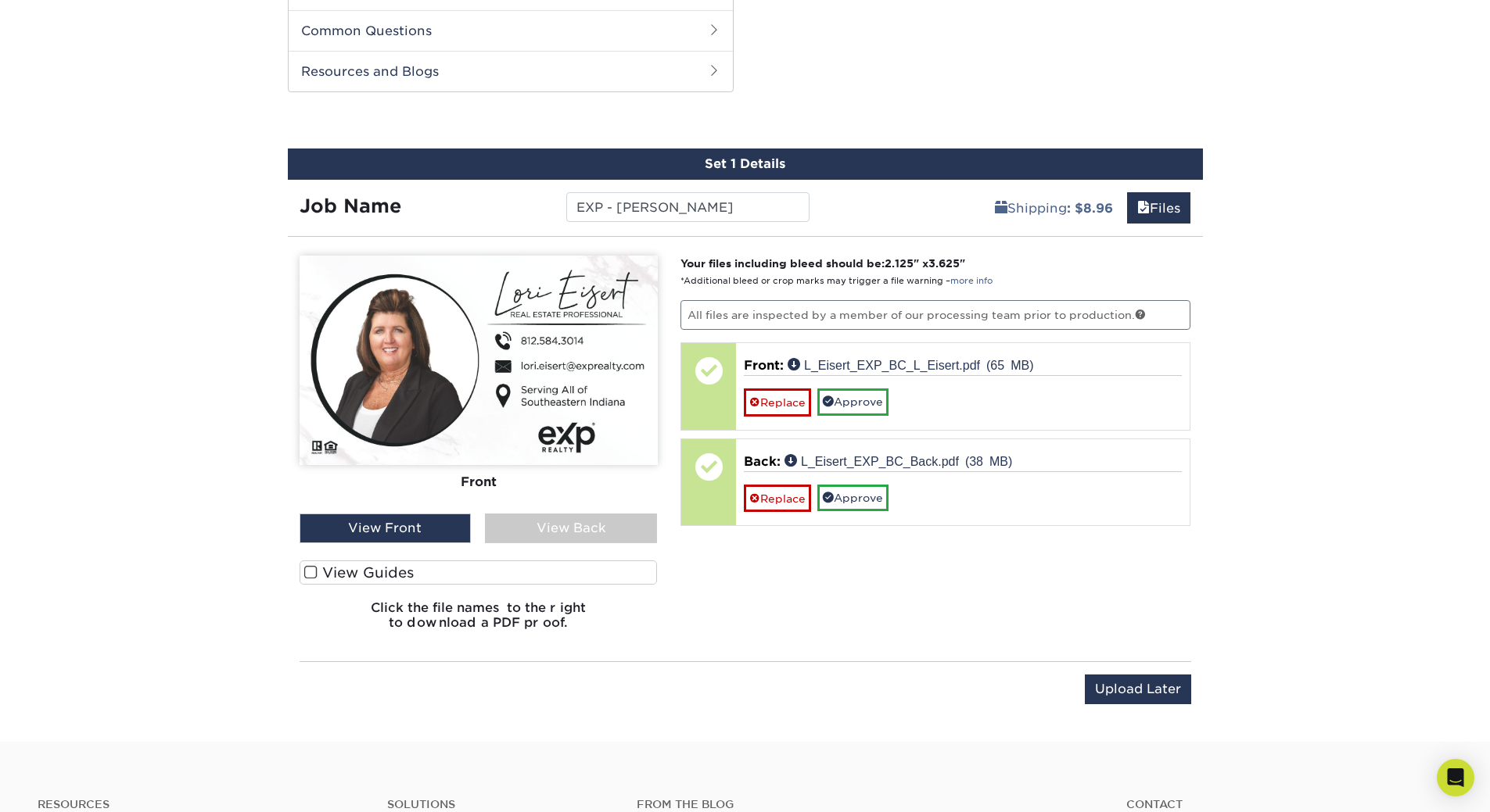
click at [307, 565] on span at bounding box center [310, 573] width 13 height 15
click at [0, 0] on input "View Guides" at bounding box center [0, 0] width 0 height 0
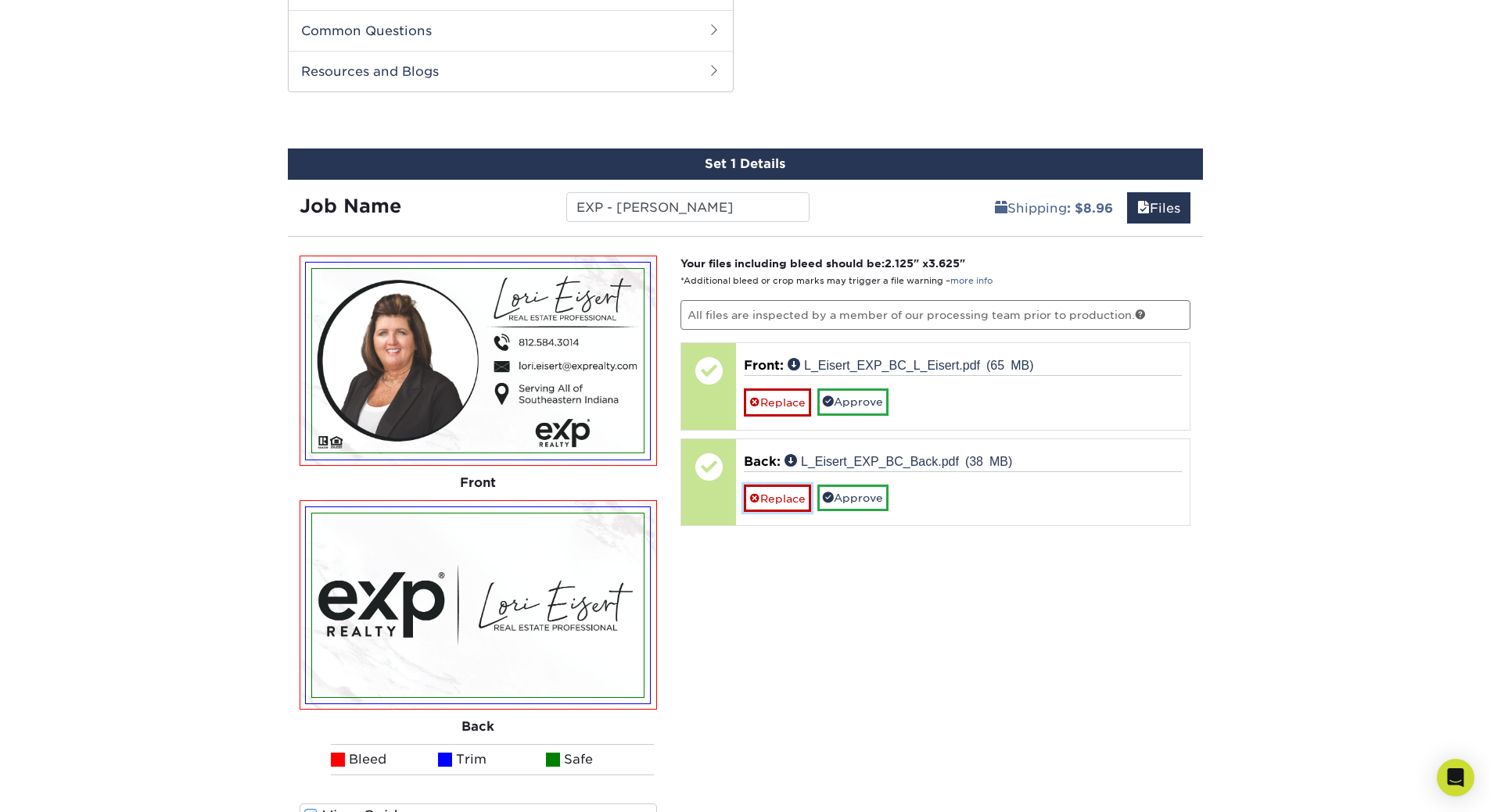
drag, startPoint x: 791, startPoint y: 492, endPoint x: 744, endPoint y: 500, distance: 47.7
click at [791, 492] on link "Replace" at bounding box center [777, 498] width 67 height 28
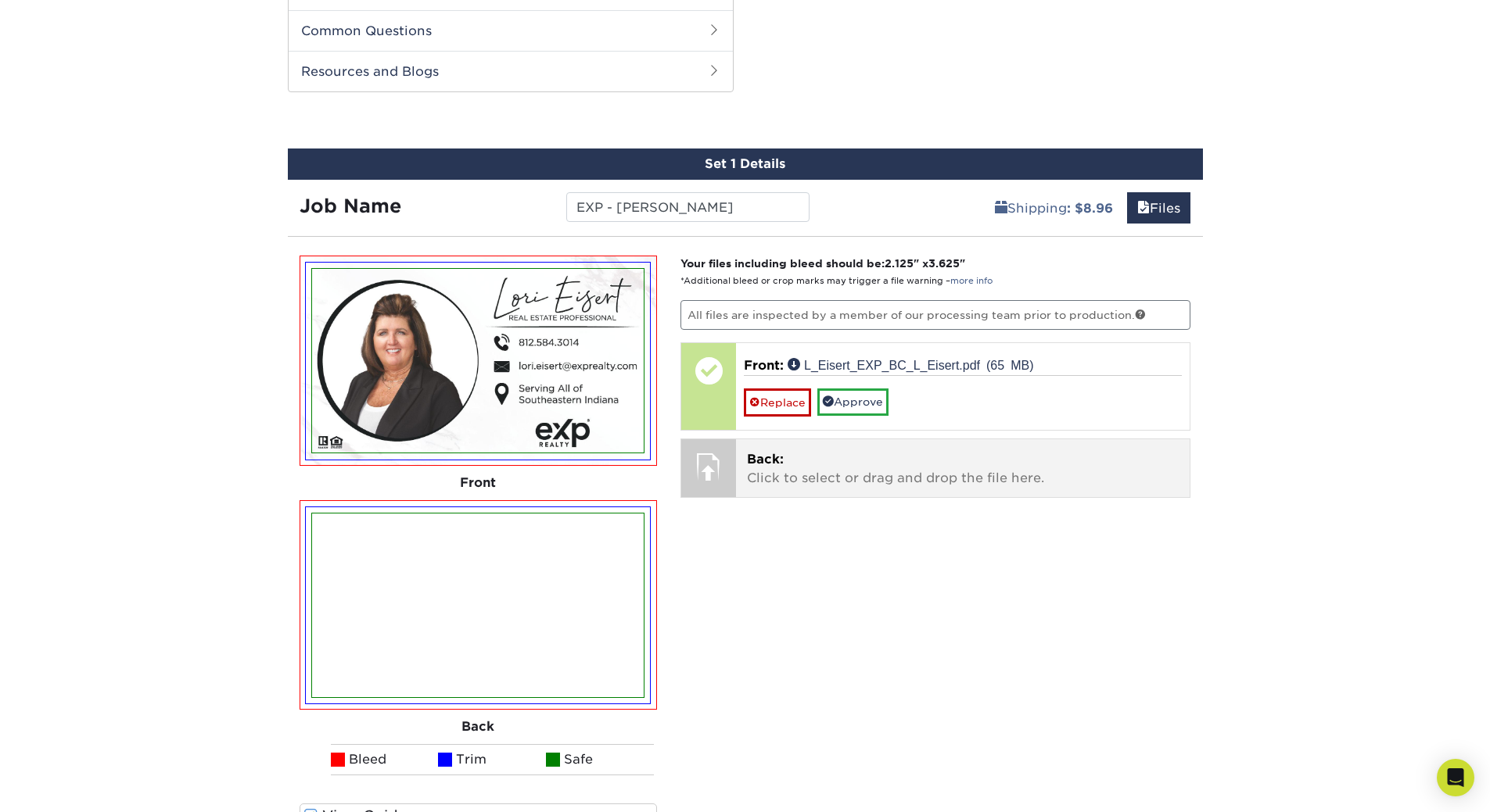
click at [813, 454] on p "Back: Click to select or drag and drop the file here." at bounding box center [963, 469] width 431 height 38
click at [878, 450] on p "Back: Click to select or drag and drop the file here." at bounding box center [963, 469] width 431 height 38
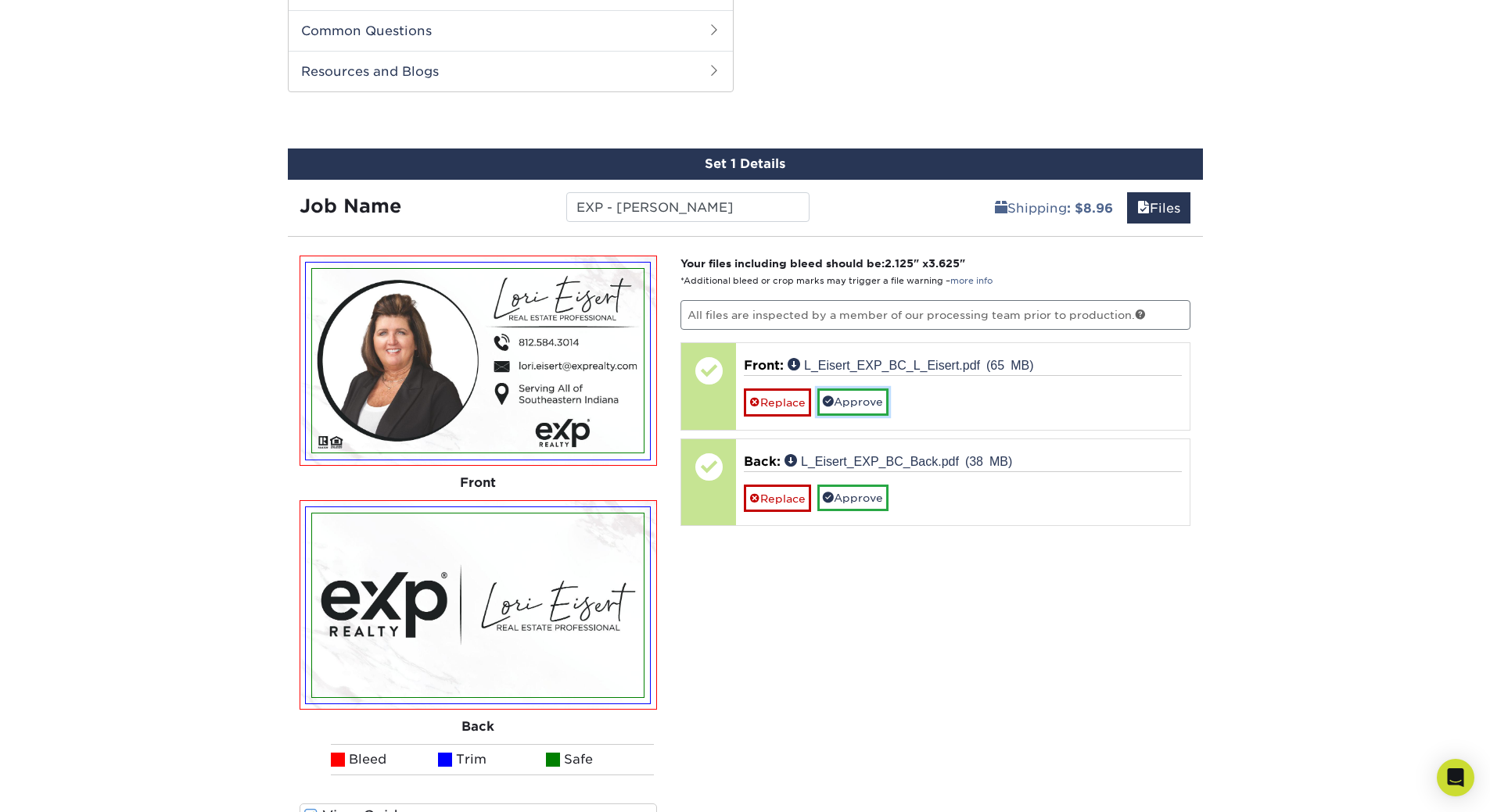
click at [836, 389] on link "Approve" at bounding box center [853, 402] width 72 height 27
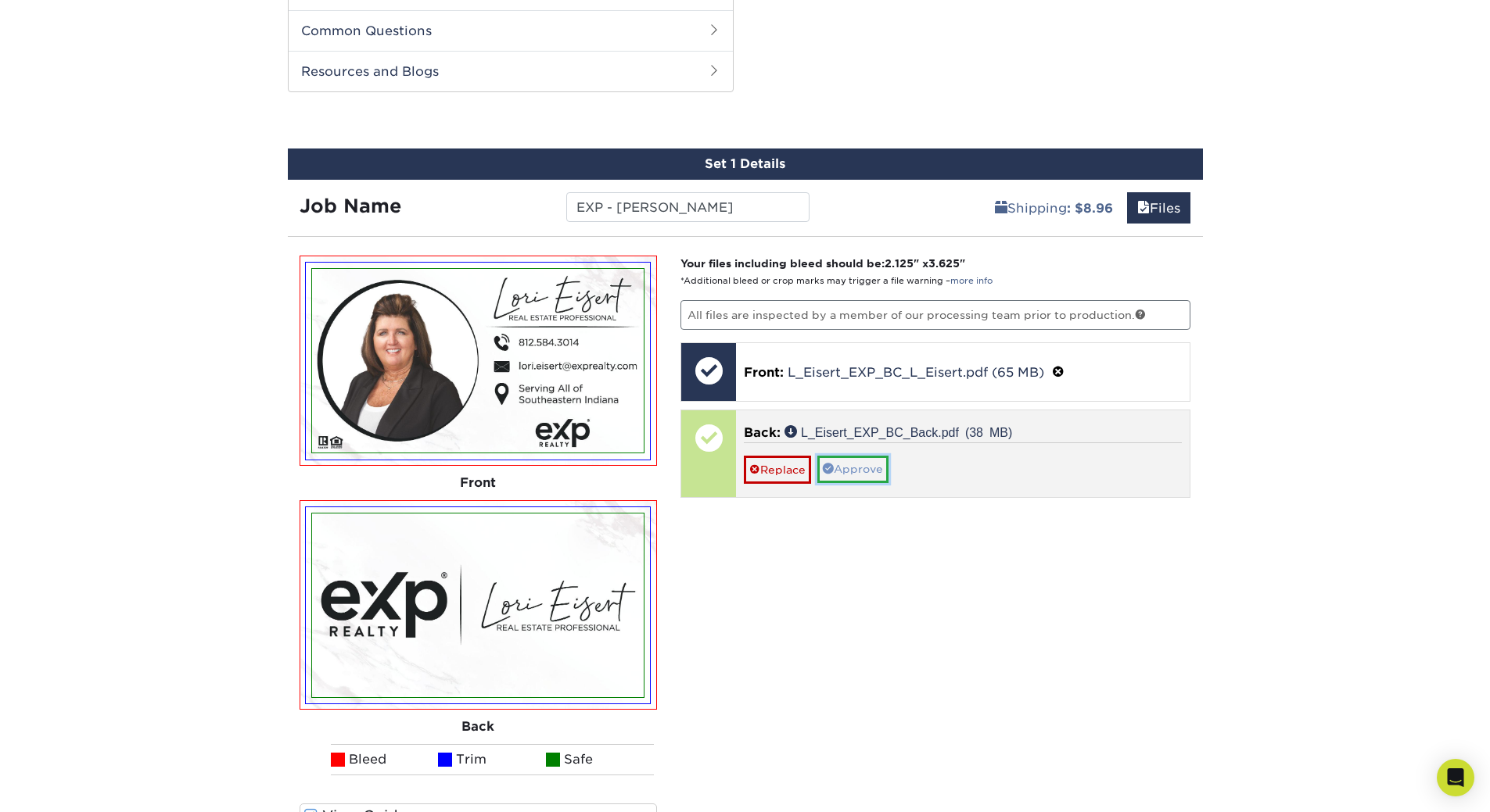
click at [859, 458] on link "Approve" at bounding box center [853, 469] width 72 height 27
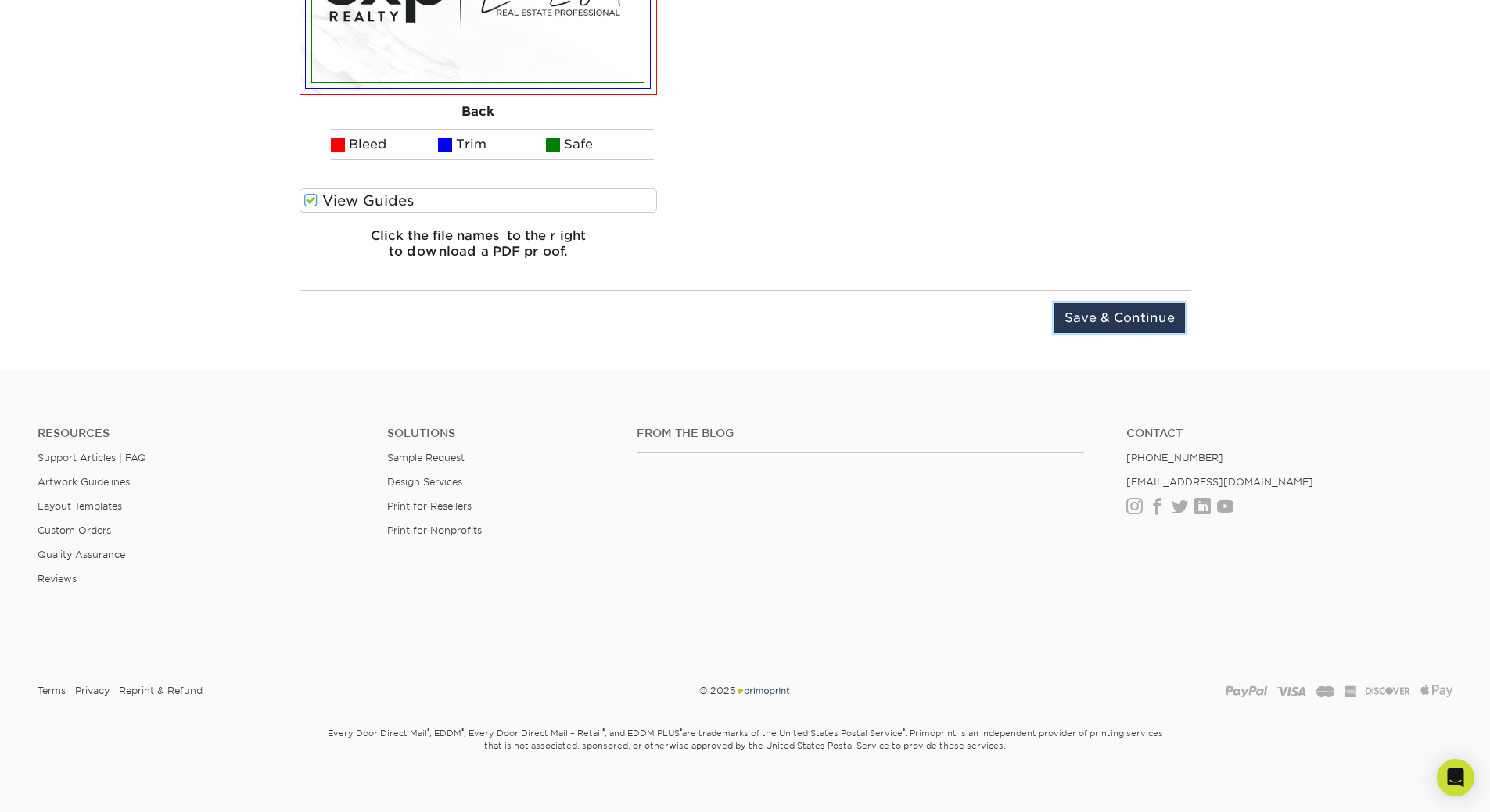
click at [1134, 306] on input "Save & Continue" at bounding box center [1120, 318] width 130 height 29
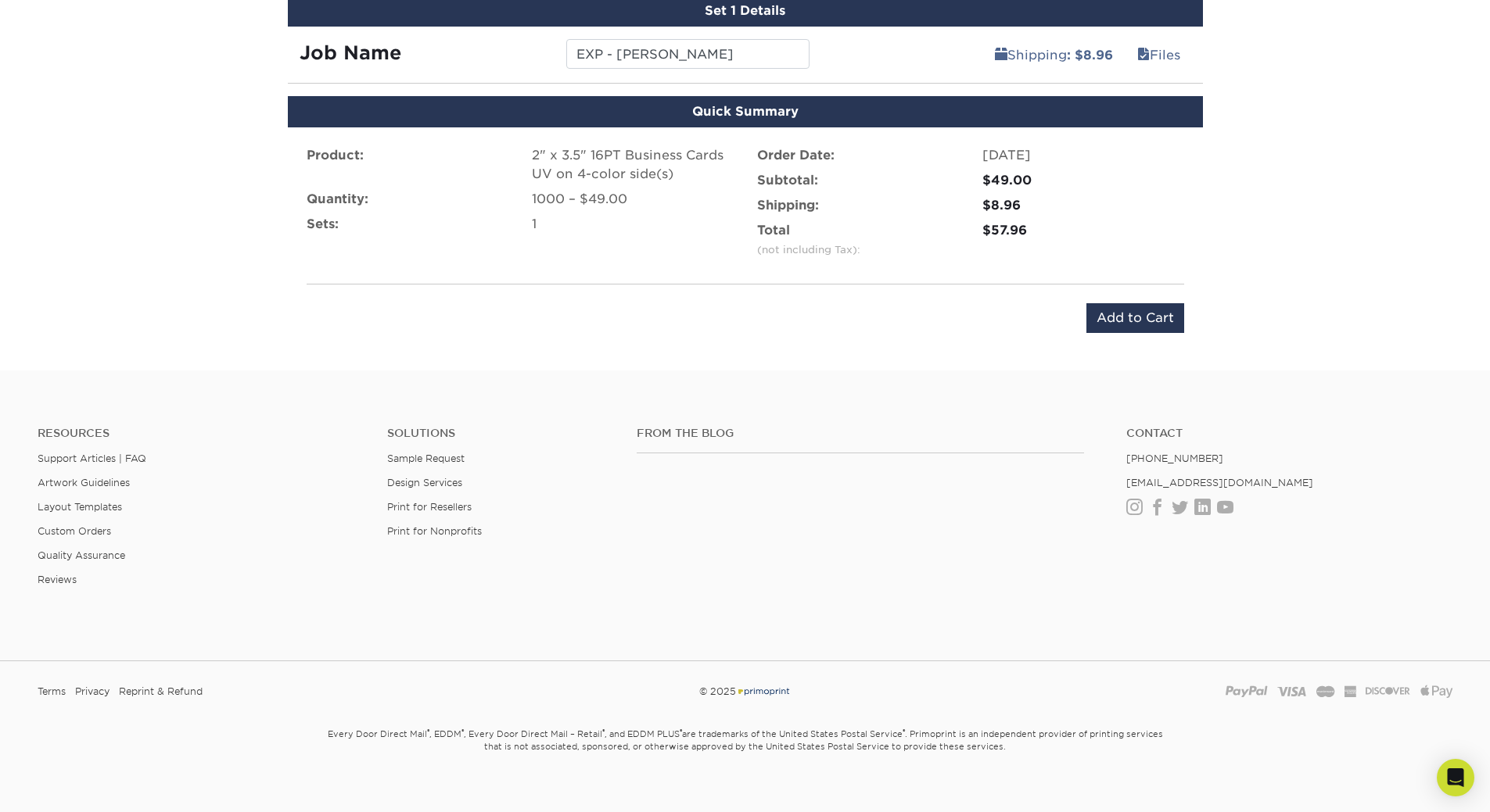
scroll to position [1145, 0]
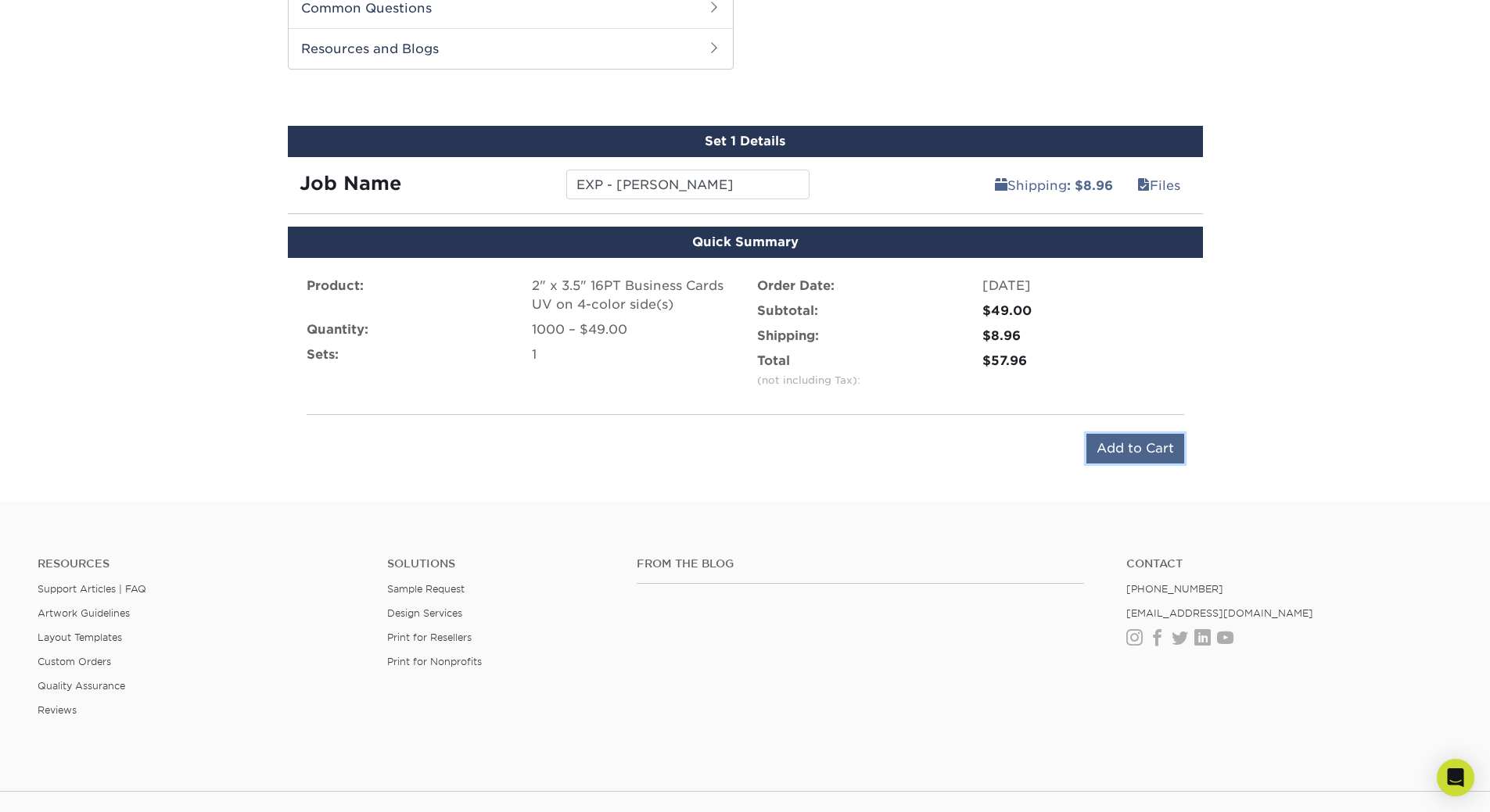
click at [1126, 441] on input "Add to Cart" at bounding box center [1136, 449] width 98 height 29
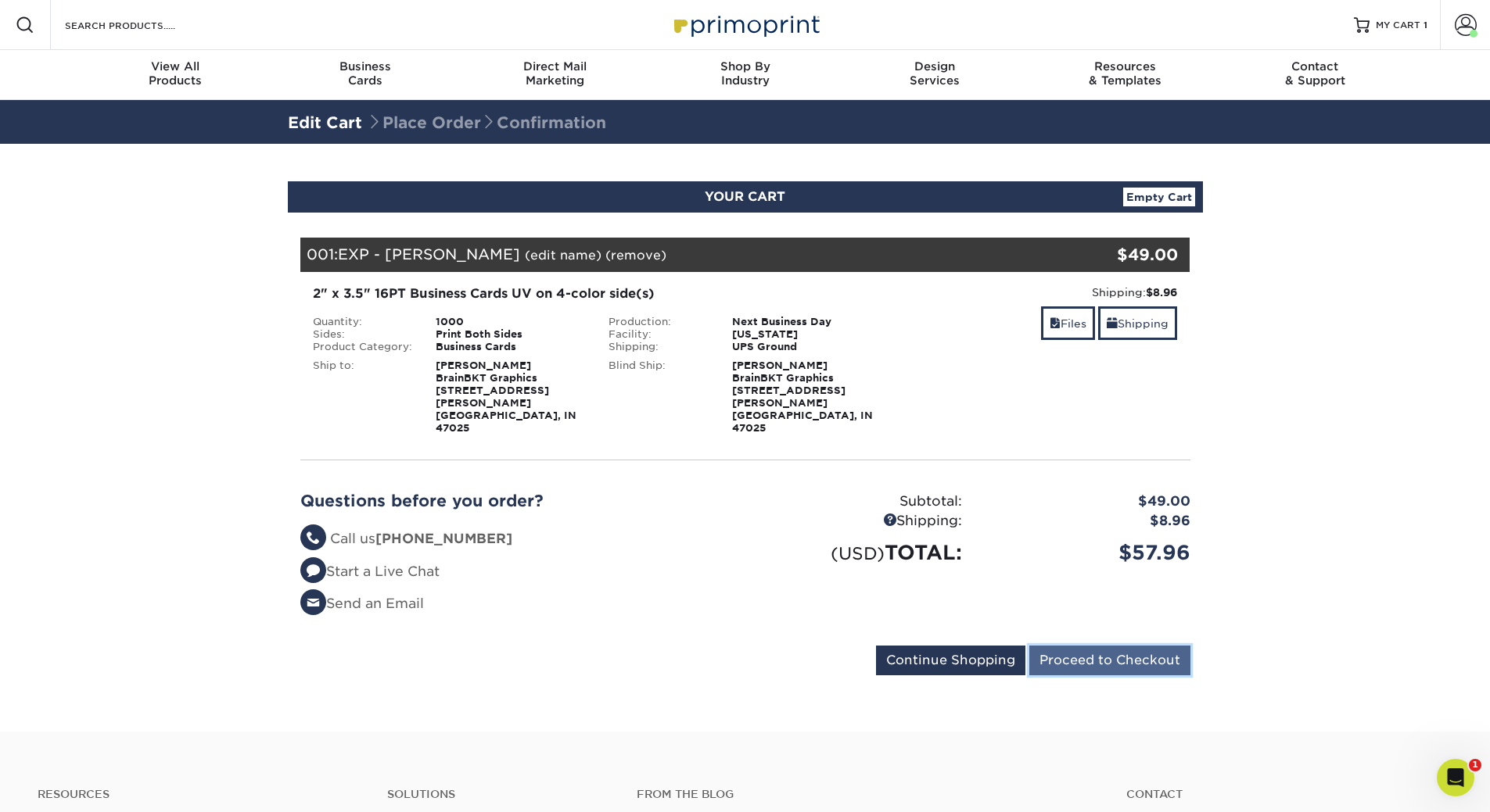
click at [1120, 646] on input "Proceed to Checkout" at bounding box center [1110, 661] width 162 height 29
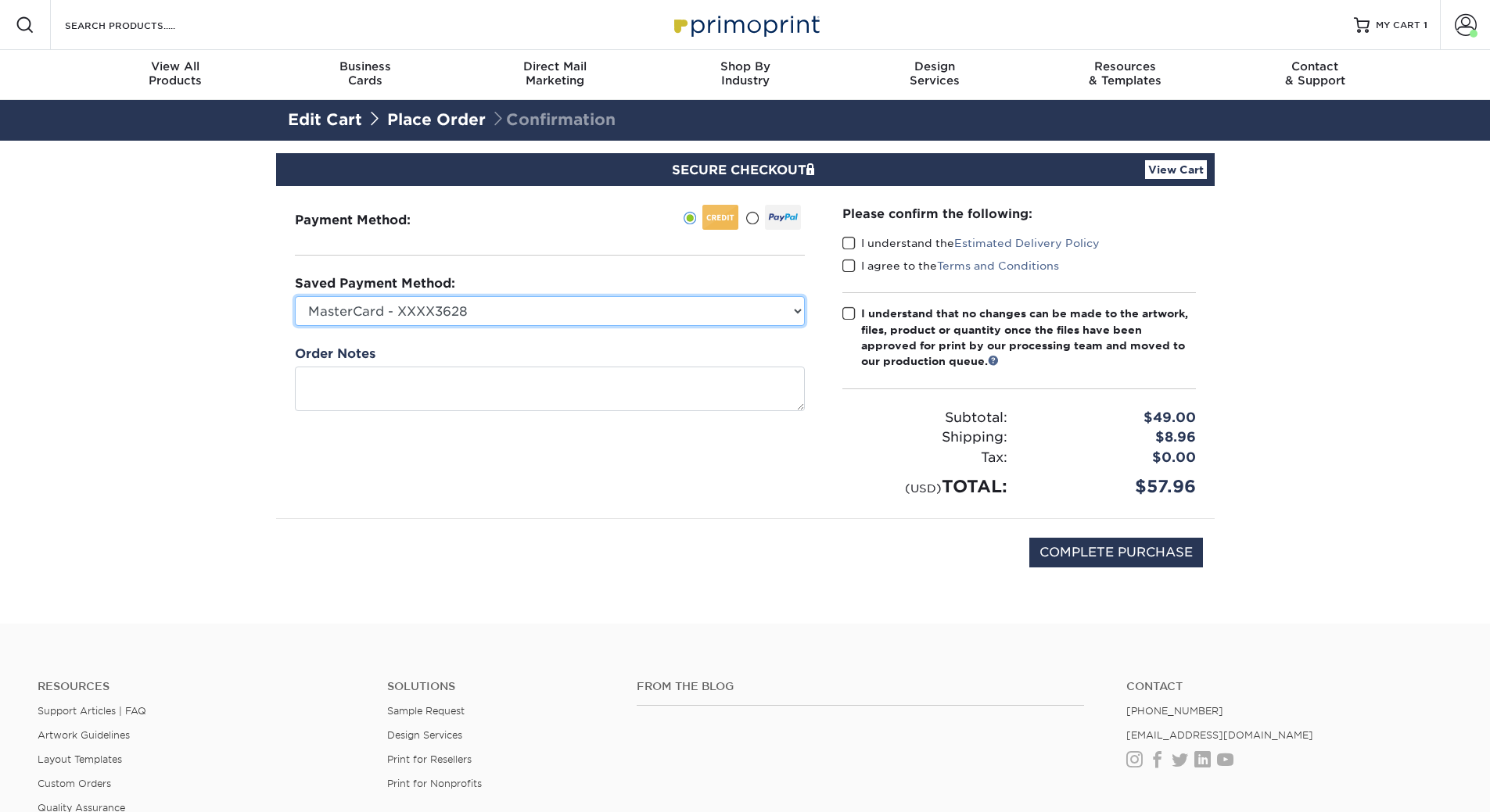
click at [487, 313] on select "MasterCard - XXXX3628 Visa - XXXX7344 MasterCard - XXXX3079 New Credit Card" at bounding box center [550, 311] width 510 height 29
select select "69475"
click at [295, 296] on select "MasterCard - XXXX3628 Visa - XXXX7344 MasterCard - XXXX3079 New Credit Card" at bounding box center [550, 311] width 510 height 29
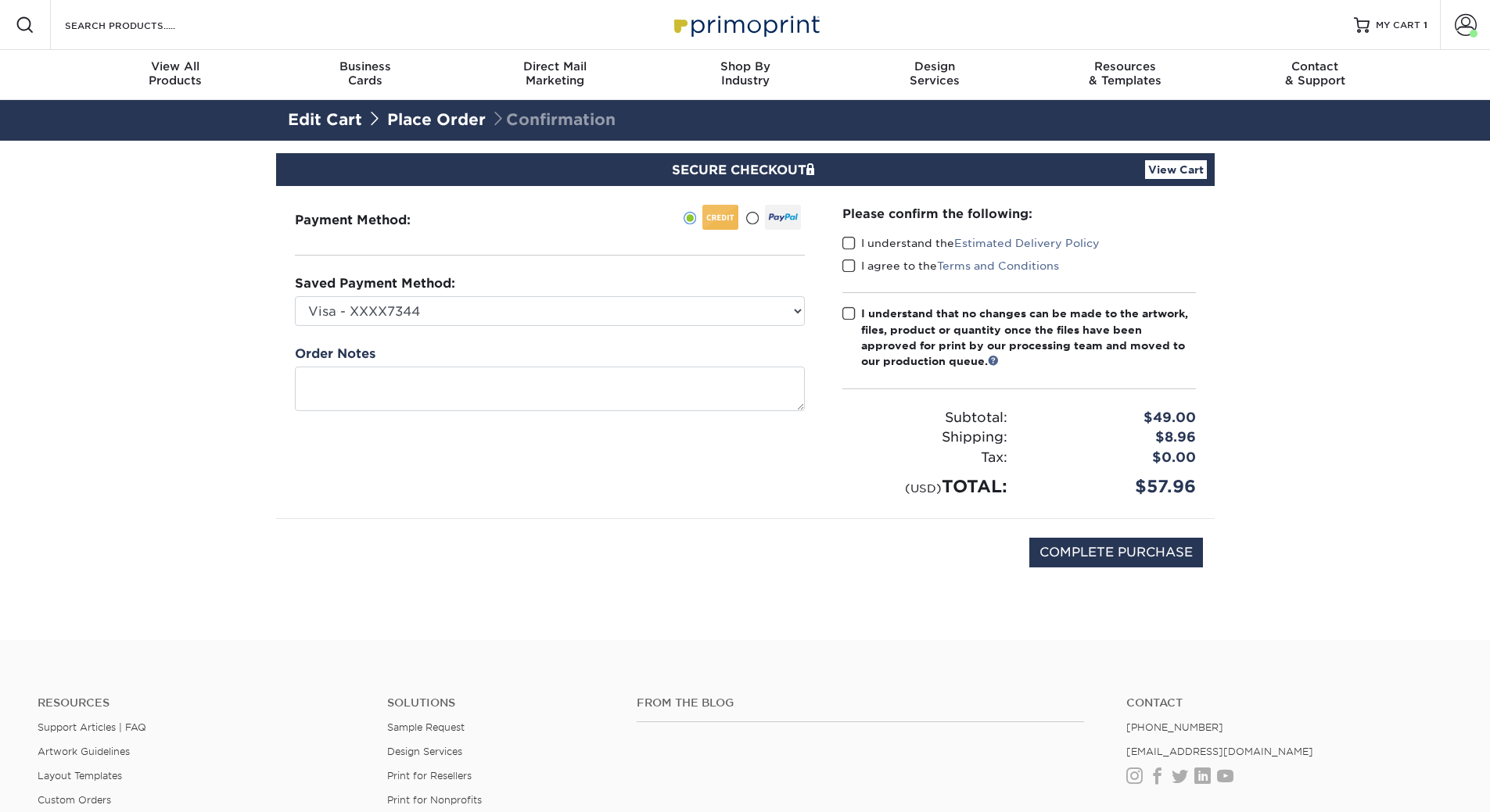
click at [847, 244] on span at bounding box center [849, 243] width 13 height 15
click at [0, 0] on input "I understand the Estimated Delivery Policy" at bounding box center [0, 0] width 0 height 0
click at [856, 267] on label "I agree to the Terms and Conditions" at bounding box center [951, 265] width 217 height 16
click at [0, 0] on input "I agree to the Terms and Conditions" at bounding box center [0, 0] width 0 height 0
click at [846, 312] on span at bounding box center [849, 314] width 13 height 15
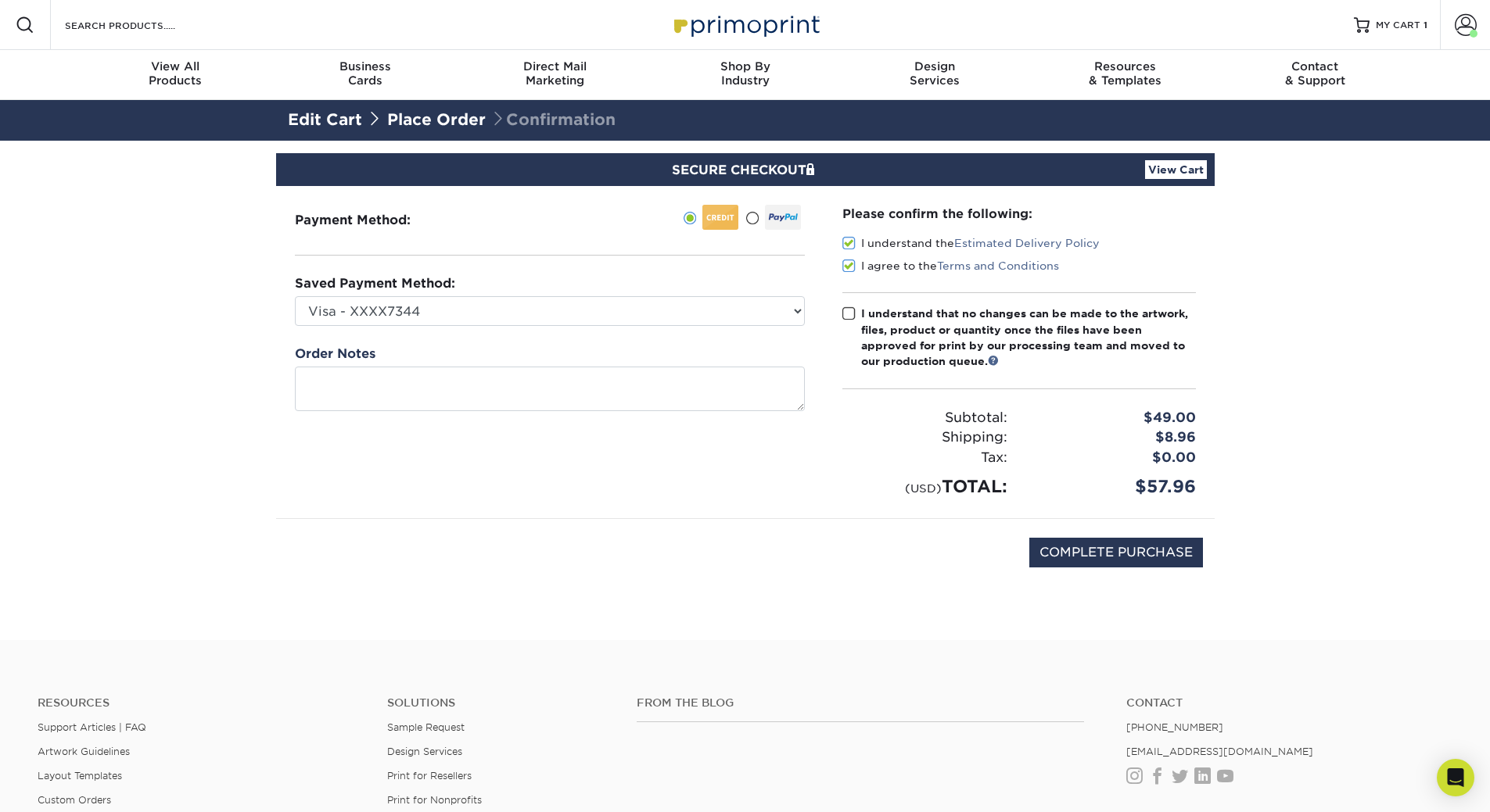
click at [0, 0] on input "I understand that no changes can be made to the artwork, files, product or quan…" at bounding box center [0, 0] width 0 height 0
click at [1141, 172] on div "SECURE CHECKOUT View Cart" at bounding box center [745, 170] width 939 height 33
click at [1160, 170] on link "View Cart" at bounding box center [1176, 170] width 62 height 18
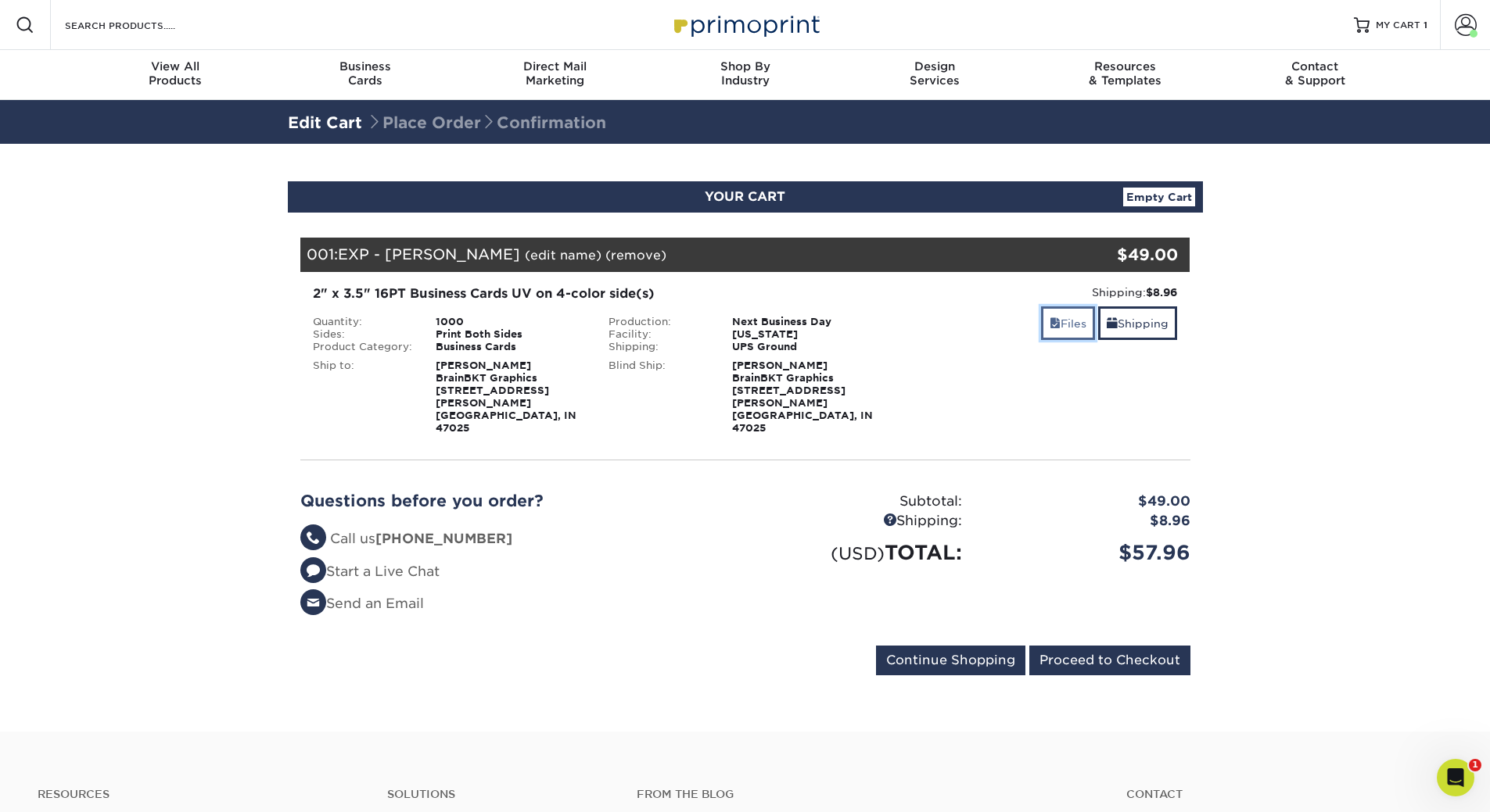
click at [1060, 326] on link "Files" at bounding box center [1068, 323] width 54 height 34
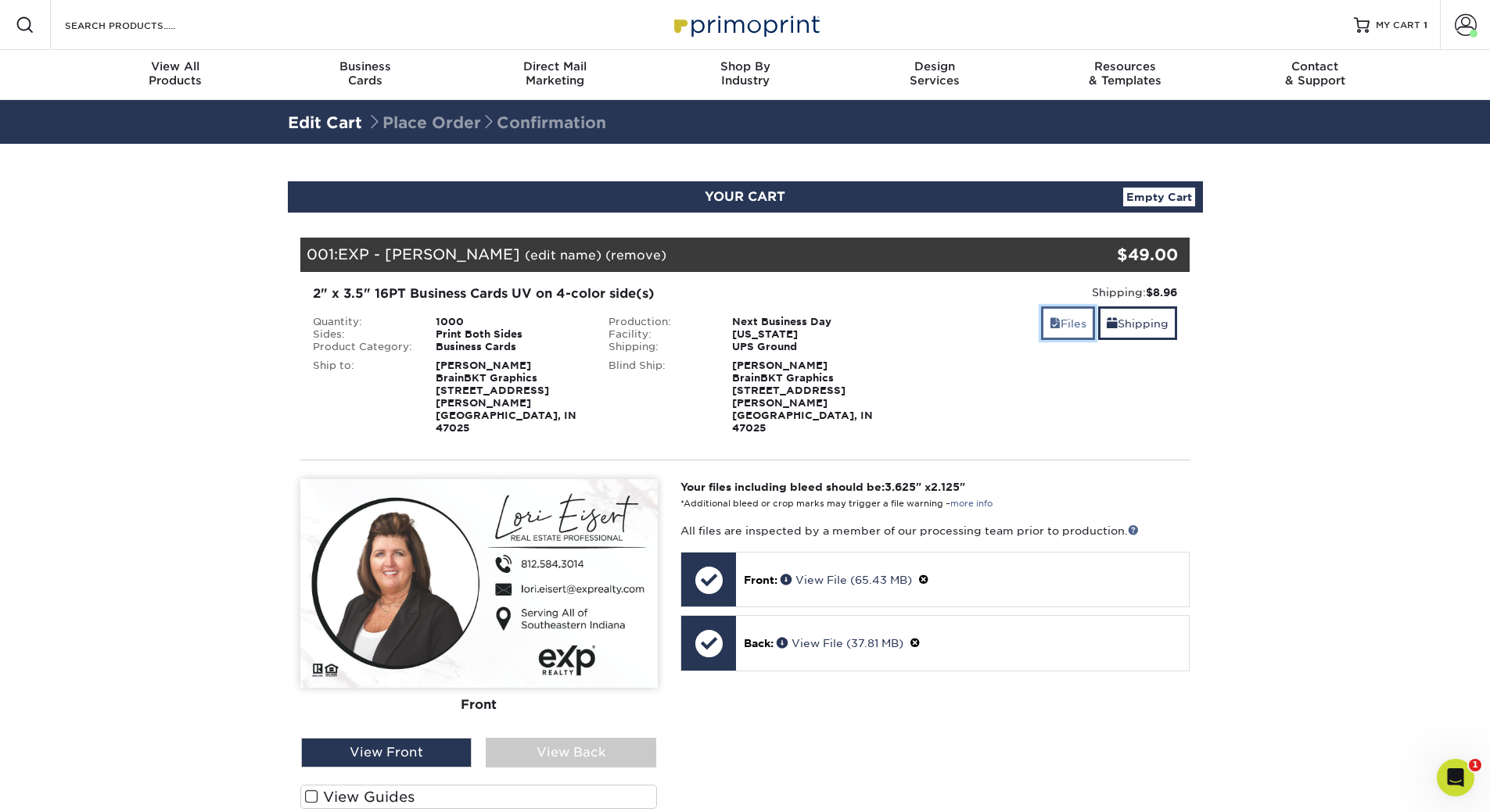
scroll to position [130, 0]
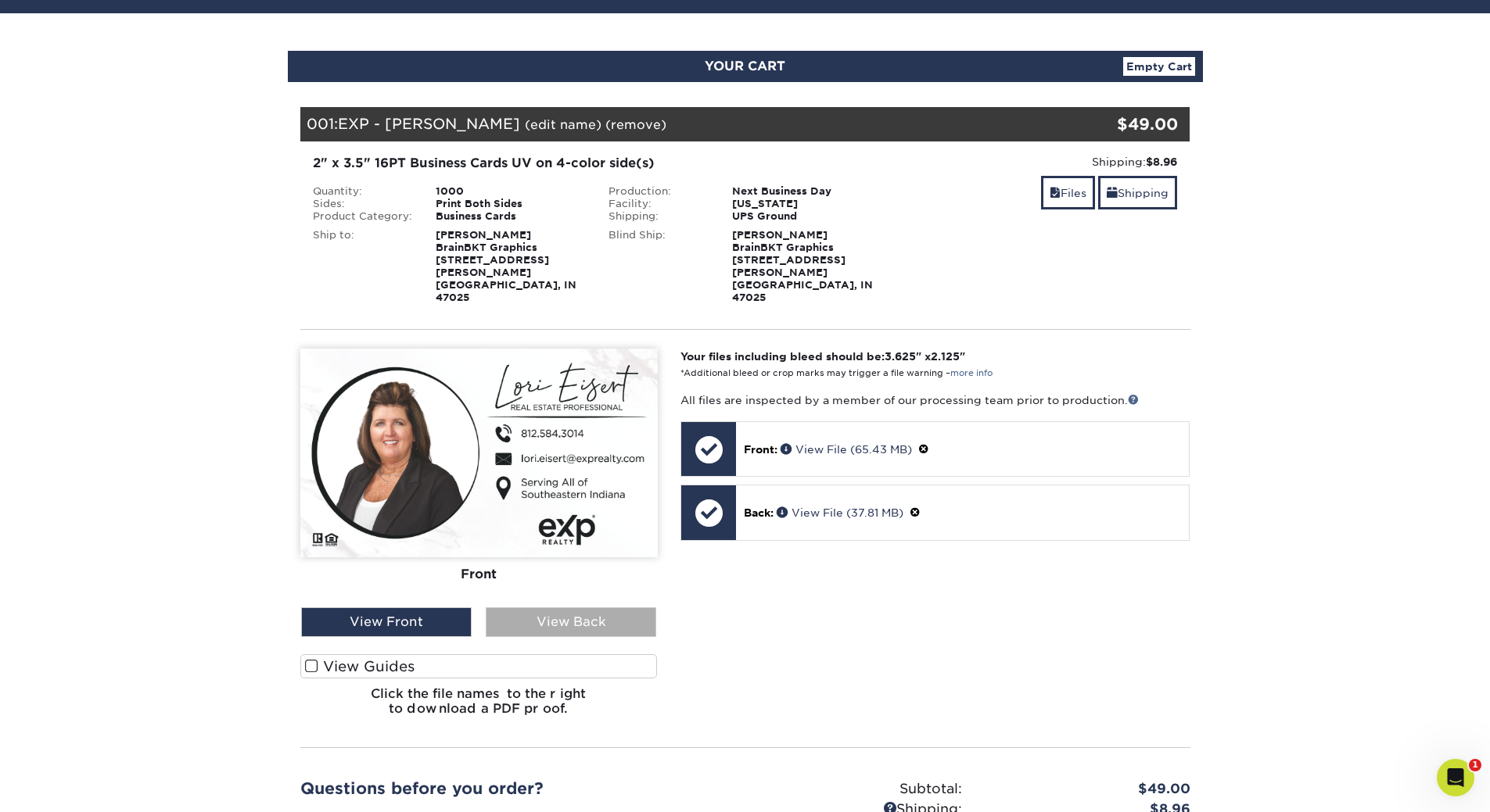
click at [526, 607] on div "View Back" at bounding box center [571, 622] width 171 height 29
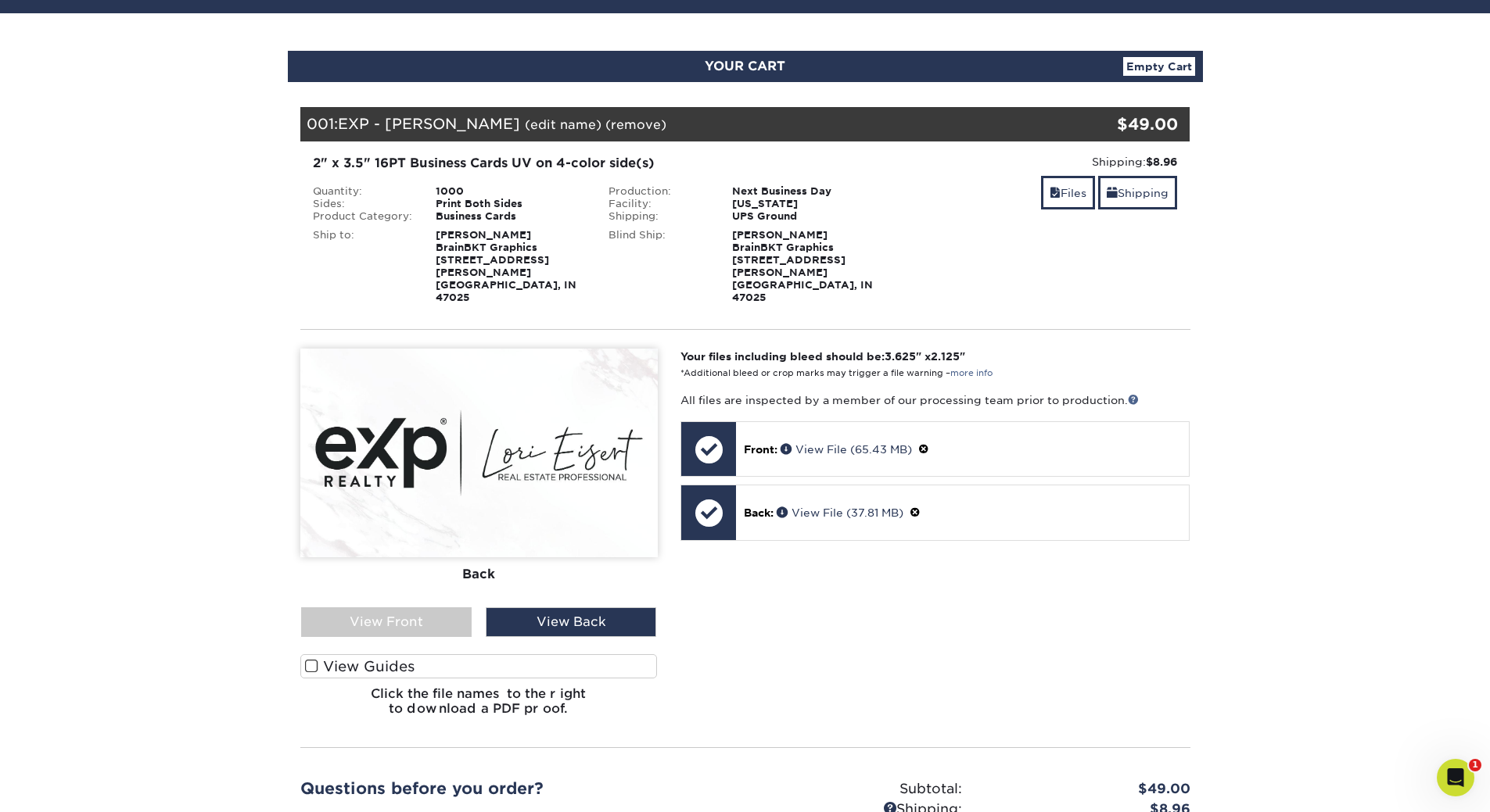
click at [484, 607] on div "View Front View Back" at bounding box center [478, 622] width 381 height 29
click at [445, 607] on div "View Front" at bounding box center [387, 622] width 171 height 29
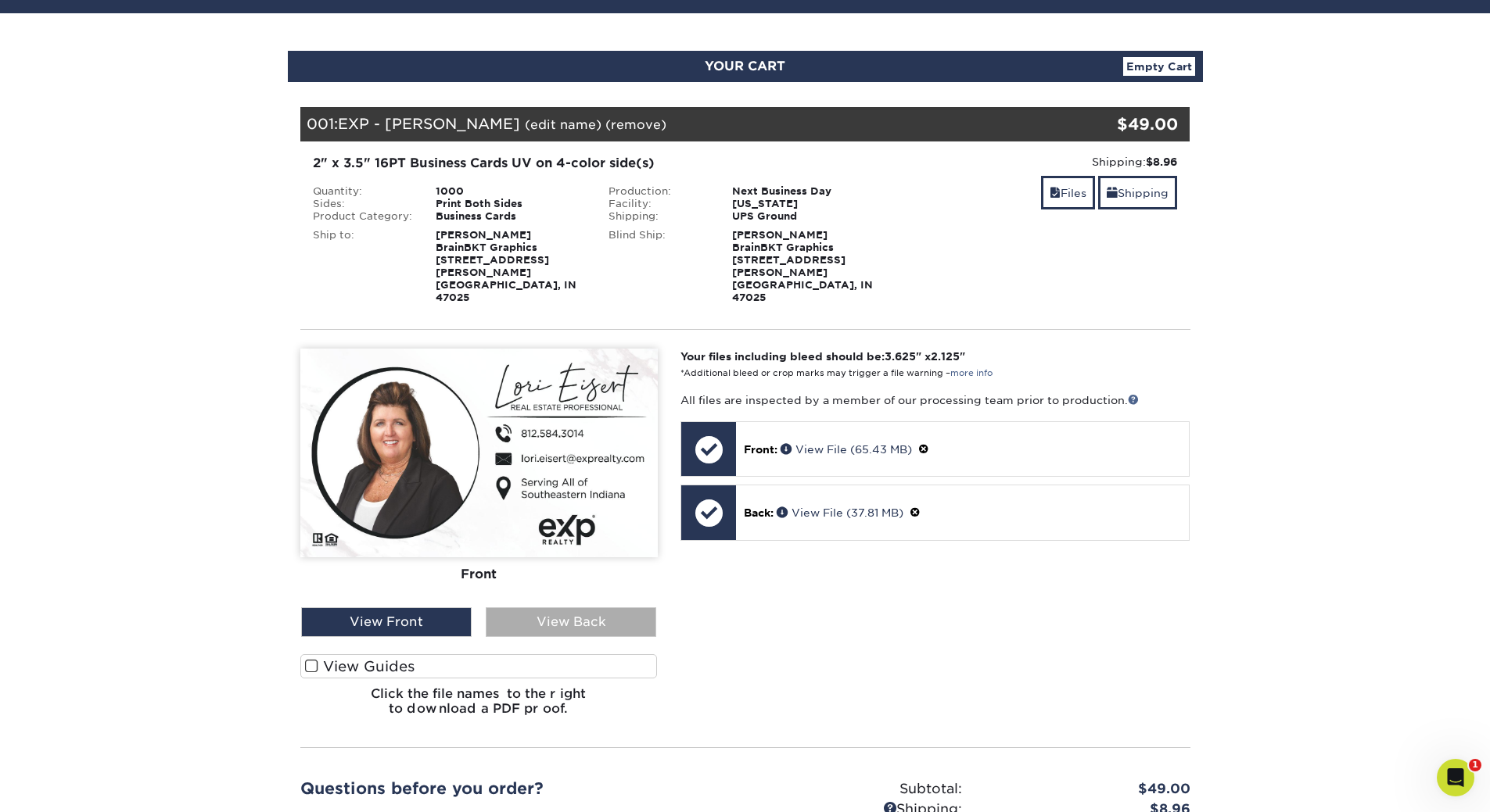
click at [511, 607] on div "View Back" at bounding box center [571, 622] width 171 height 29
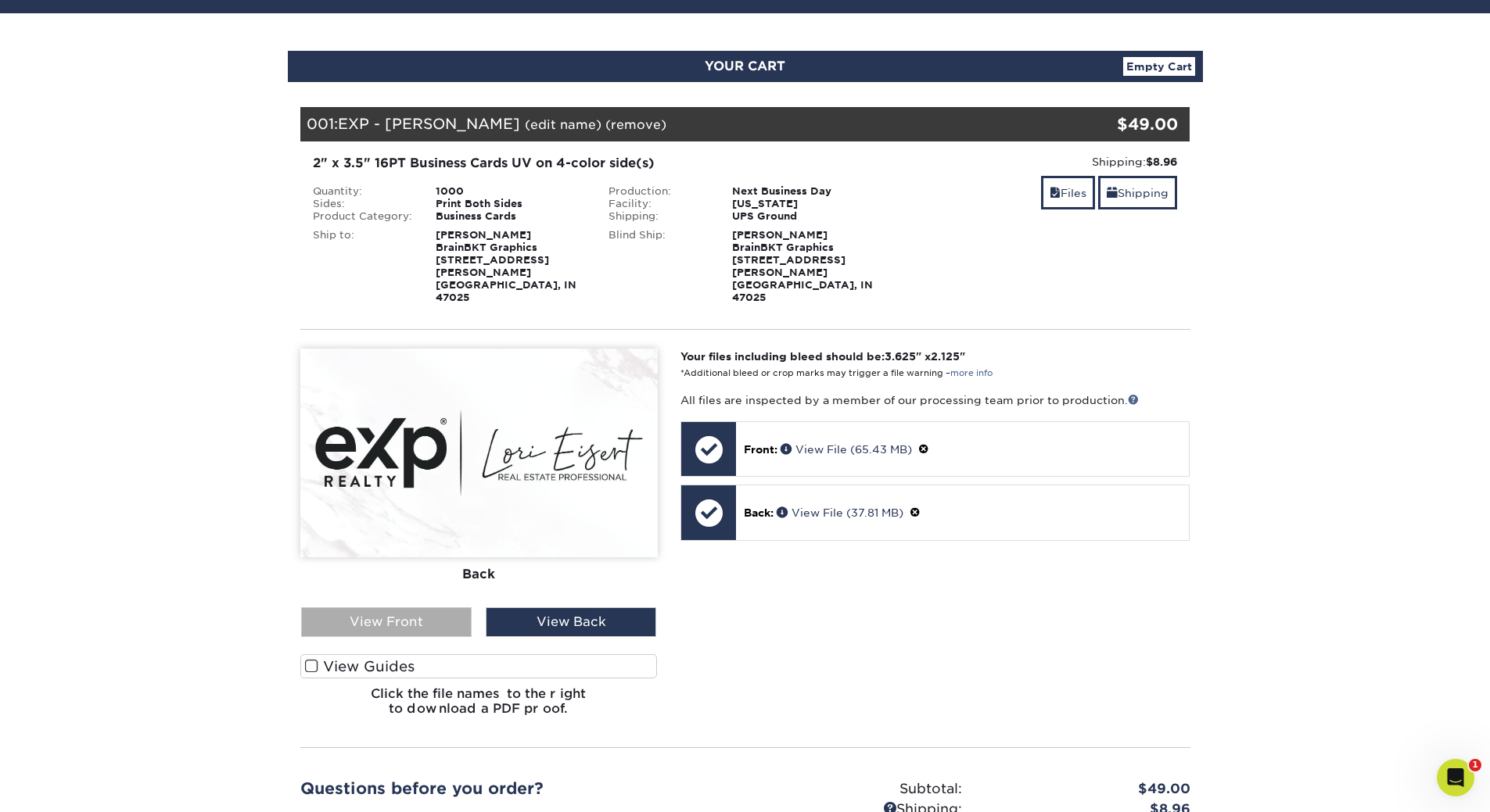
click at [415, 609] on div "View Front" at bounding box center [387, 622] width 171 height 29
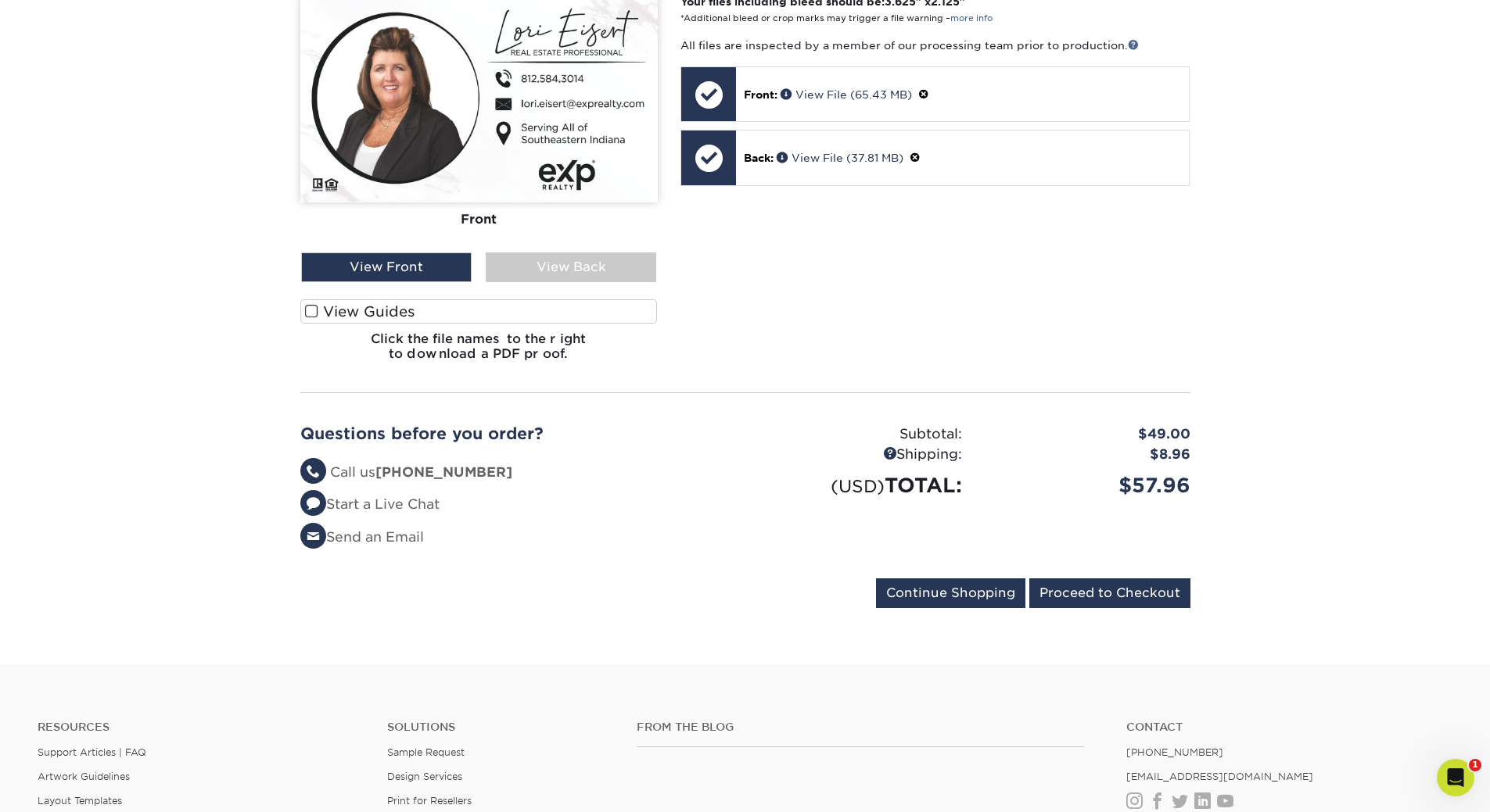
scroll to position [651, 0]
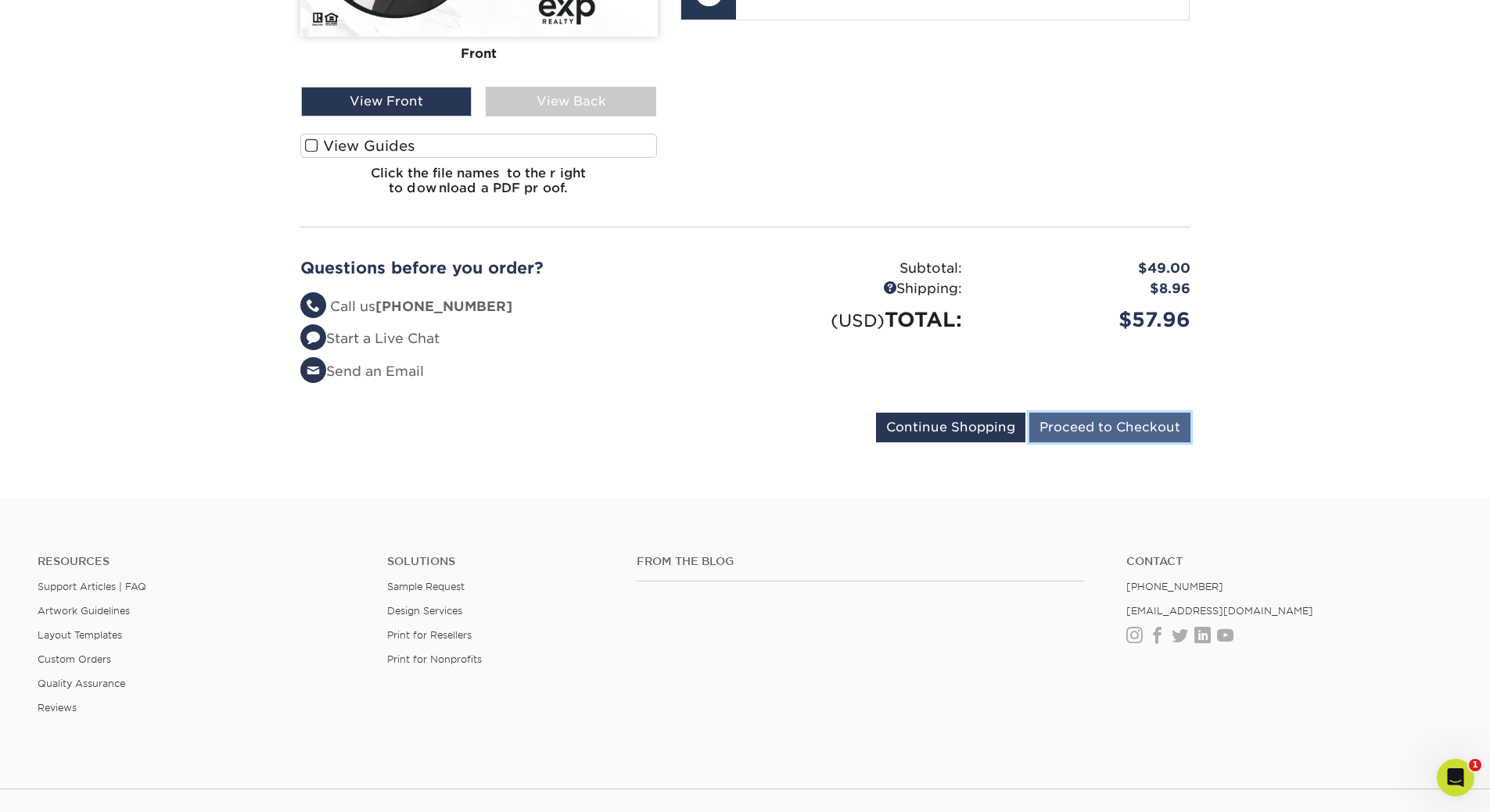
click at [1108, 413] on input "Proceed to Checkout" at bounding box center [1110, 428] width 162 height 29
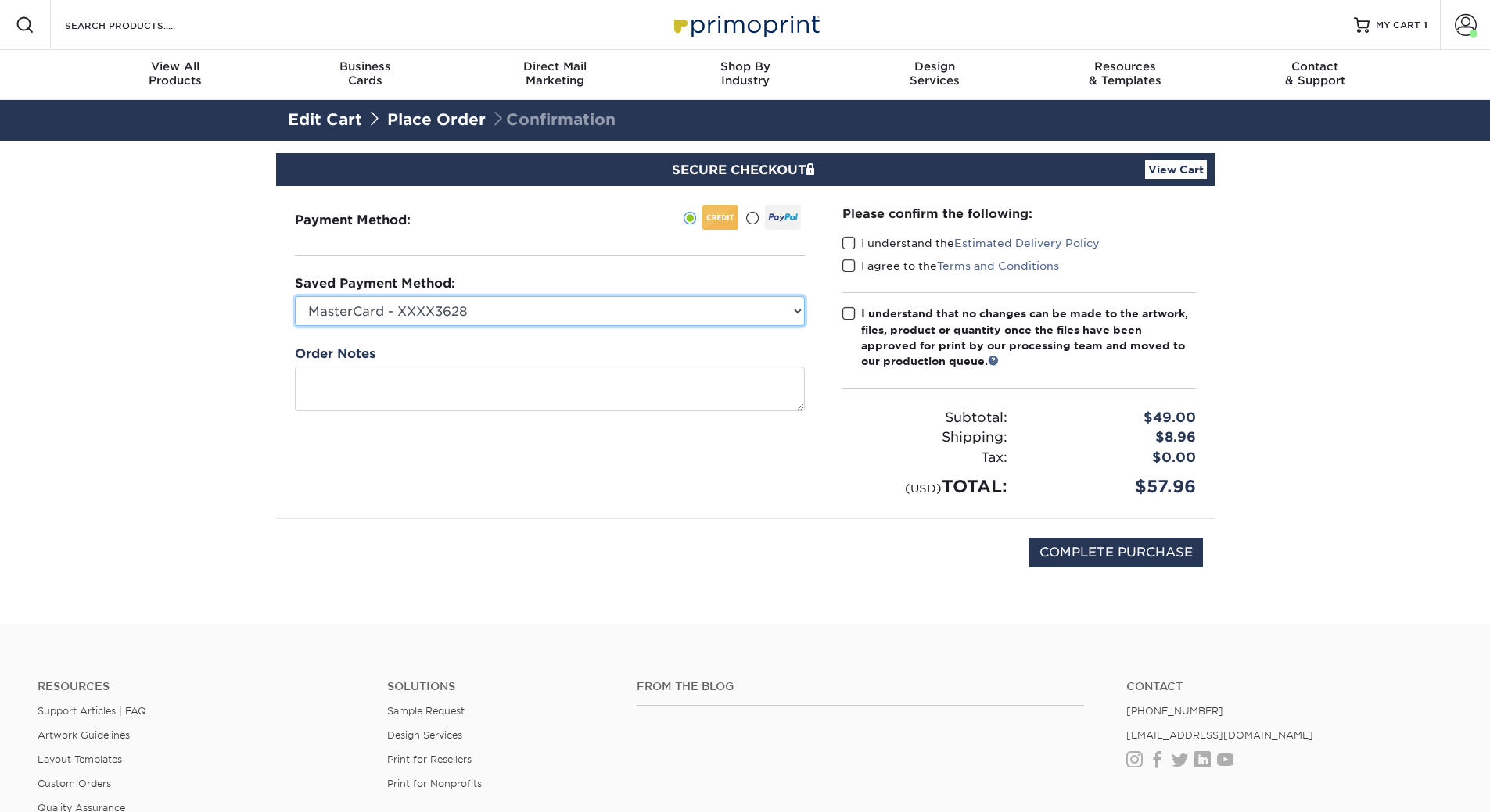
drag, startPoint x: 439, startPoint y: 306, endPoint x: 457, endPoint y: 325, distance: 26.2
click at [441, 306] on select "MasterCard - XXXX3628 Visa - XXXX7344 MasterCard - XXXX3079 New Credit Card" at bounding box center [550, 311] width 510 height 29
select select "69475"
click at [295, 296] on select "MasterCard - XXXX3628 Visa - XXXX7344 MasterCard - XXXX3079 New Credit Card" at bounding box center [550, 311] width 510 height 29
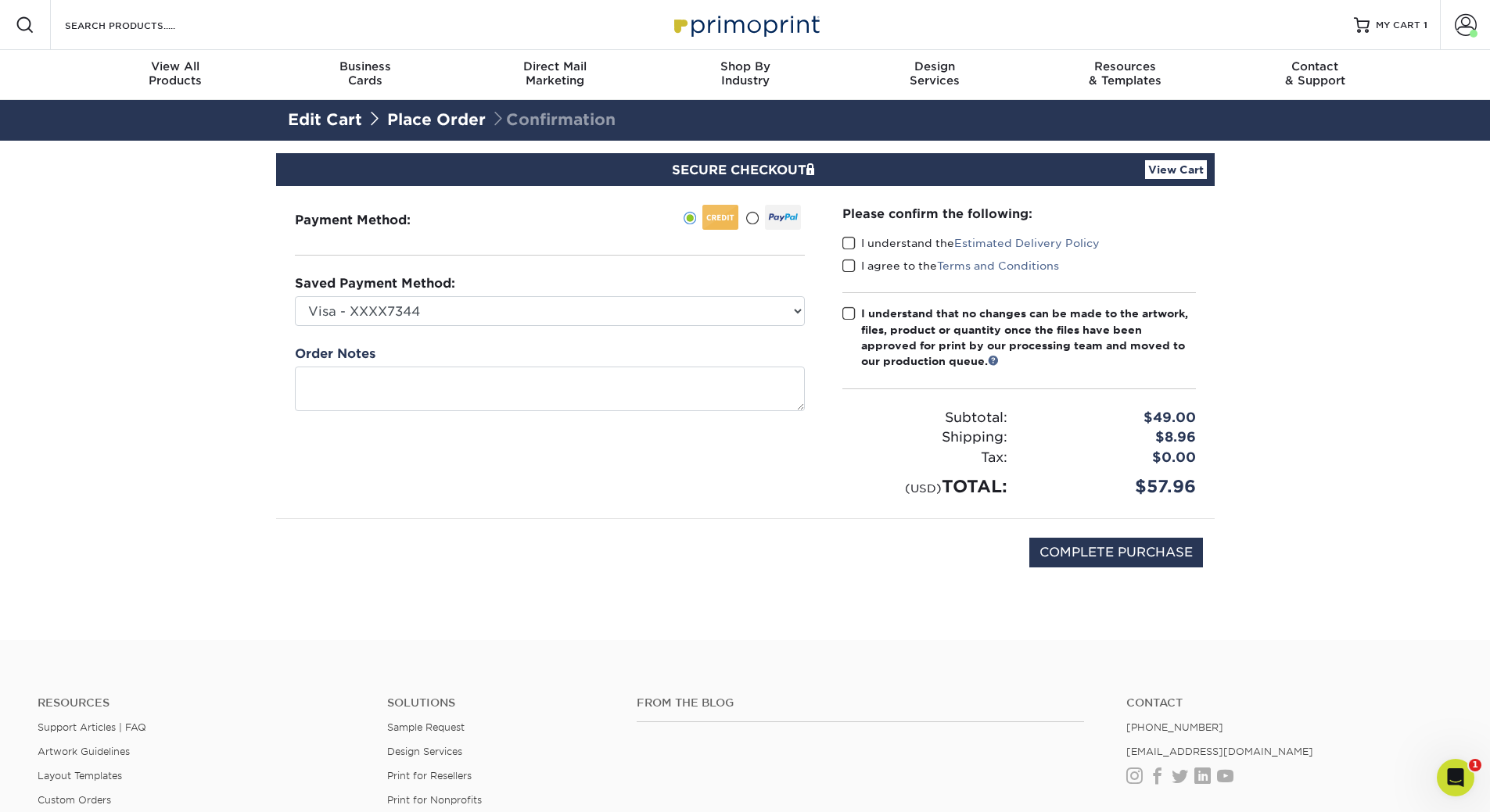
drag, startPoint x: 852, startPoint y: 245, endPoint x: 859, endPoint y: 261, distance: 17.5
click at [852, 246] on span at bounding box center [849, 243] width 13 height 15
click at [0, 0] on input "I understand the Estimated Delivery Policy" at bounding box center [0, 0] width 0 height 0
click at [859, 267] on label "I agree to the Terms and Conditions" at bounding box center [951, 265] width 217 height 16
click at [0, 0] on input "I agree to the Terms and Conditions" at bounding box center [0, 0] width 0 height 0
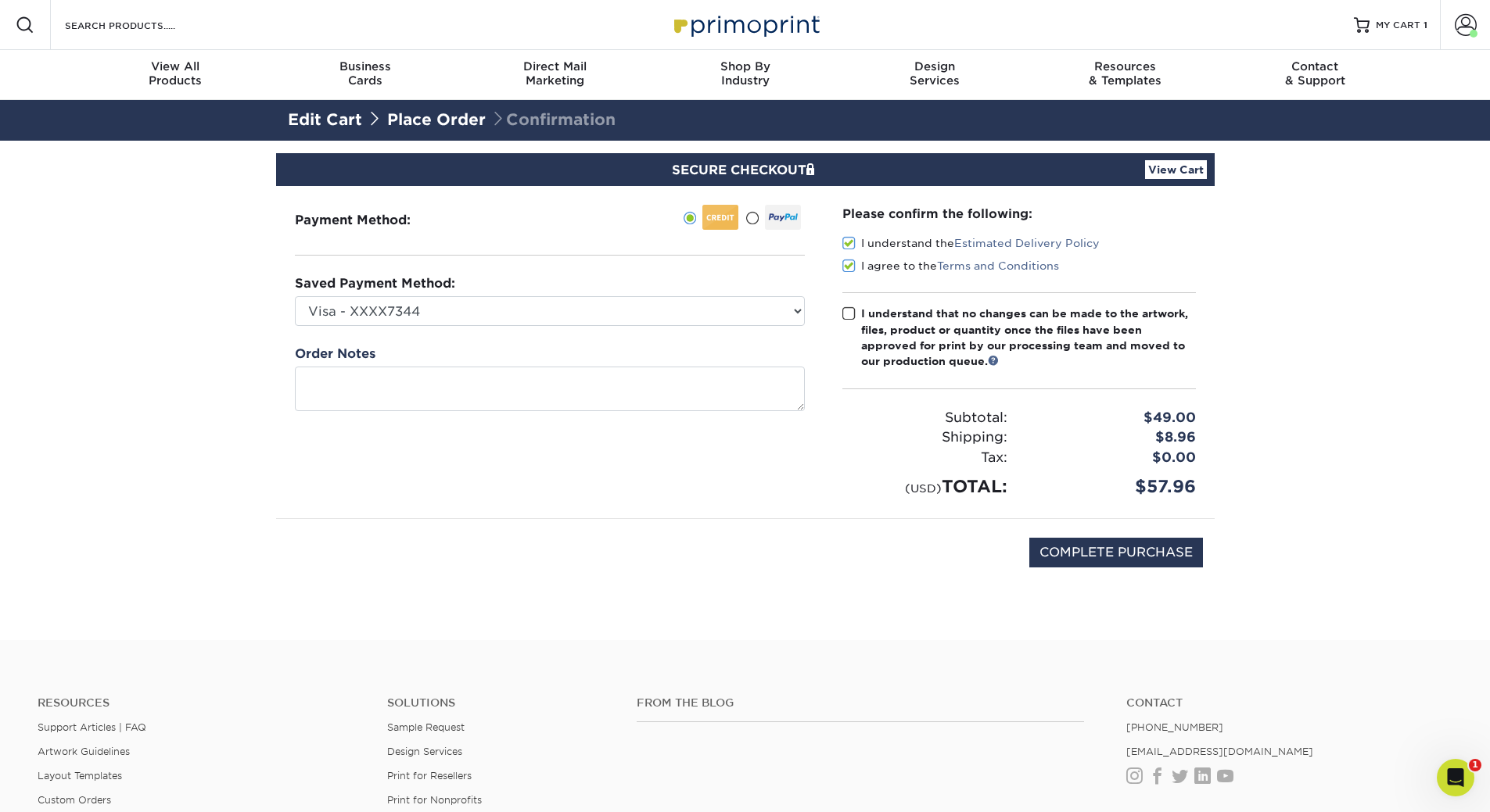
click at [854, 310] on span at bounding box center [849, 314] width 13 height 15
click at [0, 0] on input "I understand that no changes can be made to the artwork, files, product or quan…" at bounding box center [0, 0] width 0 height 0
click at [1111, 562] on input "COMPLETE PURCHASE" at bounding box center [1115, 552] width 174 height 29
type input "PROCESSING, PLEASE WAIT..."
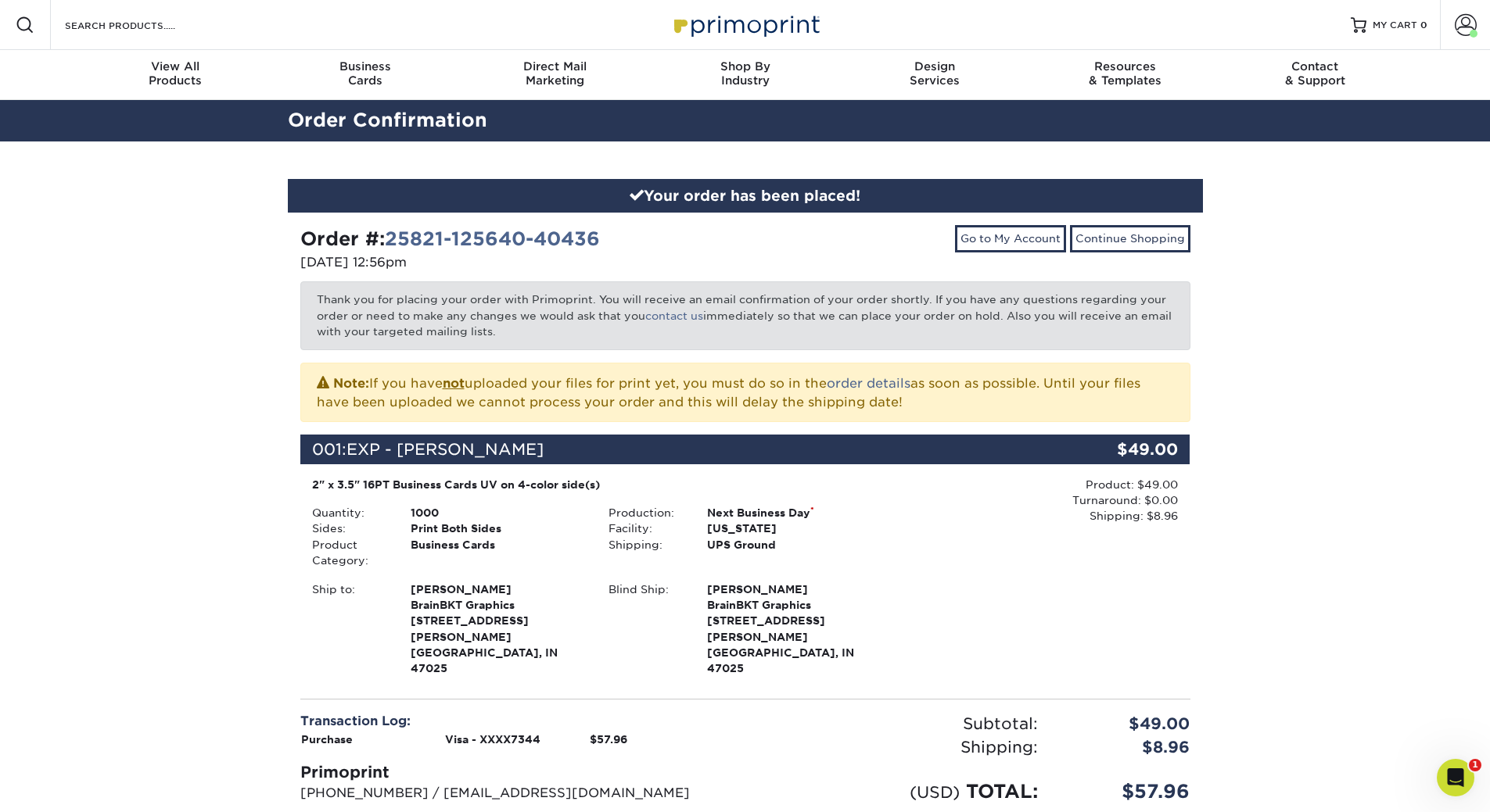
click at [709, 39] on img at bounding box center [745, 25] width 156 height 34
